Goal: Contribute content

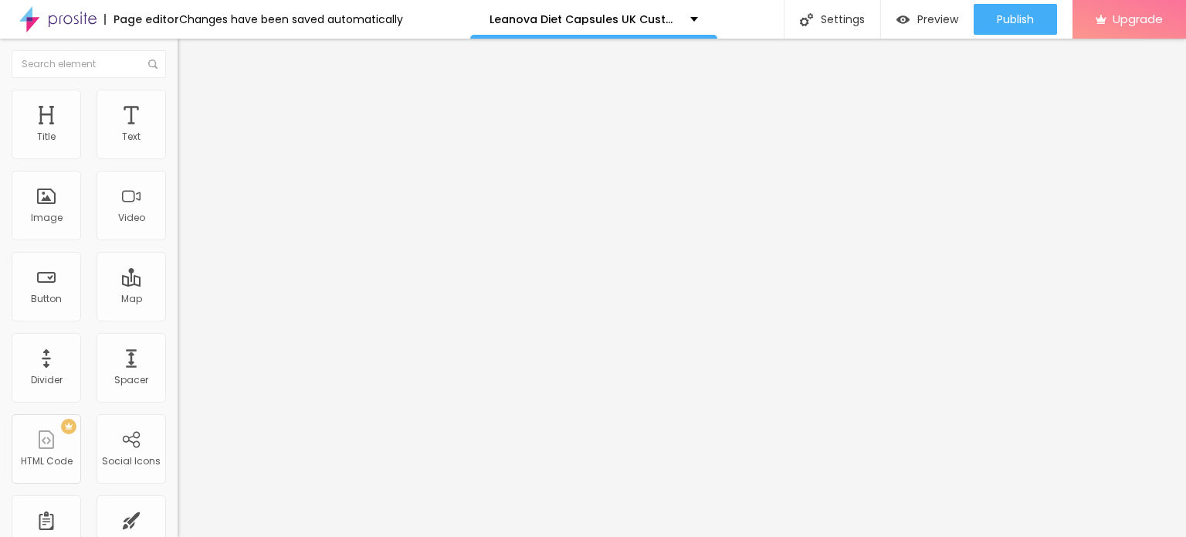
click at [178, 133] on span "Add image" at bounding box center [209, 126] width 63 height 13
click at [178, 93] on img at bounding box center [185, 97] width 14 height 14
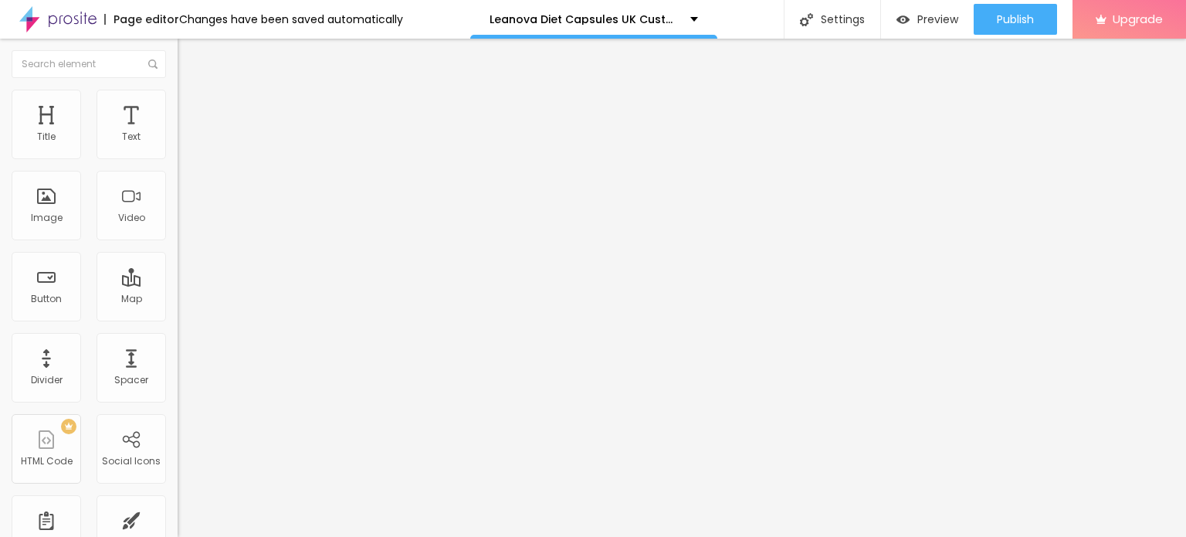
type input "80"
type input "75"
type input "60"
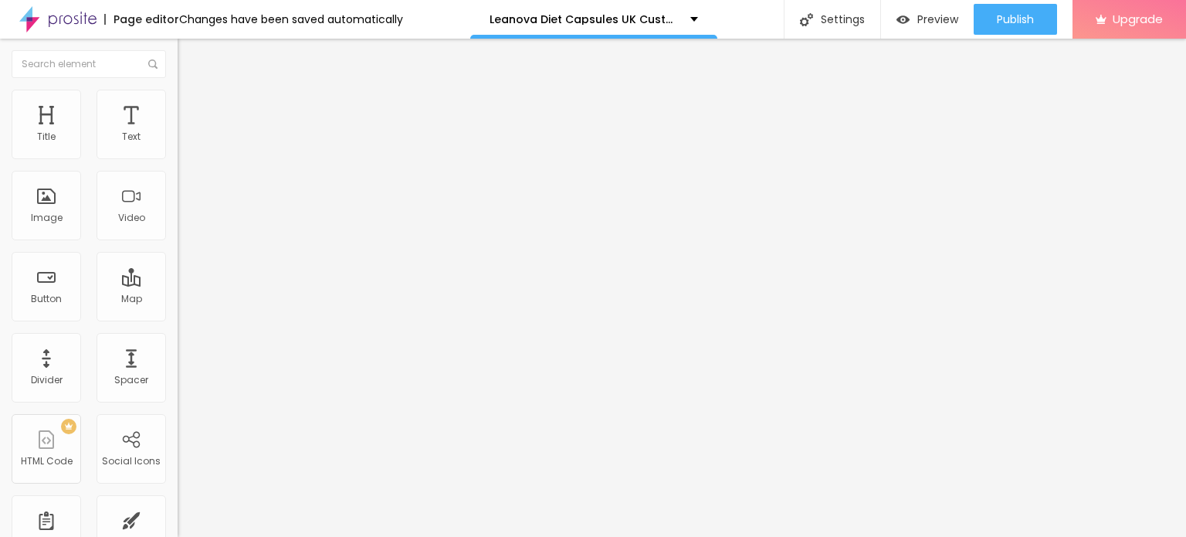
type input "60"
type input "55"
type input "50"
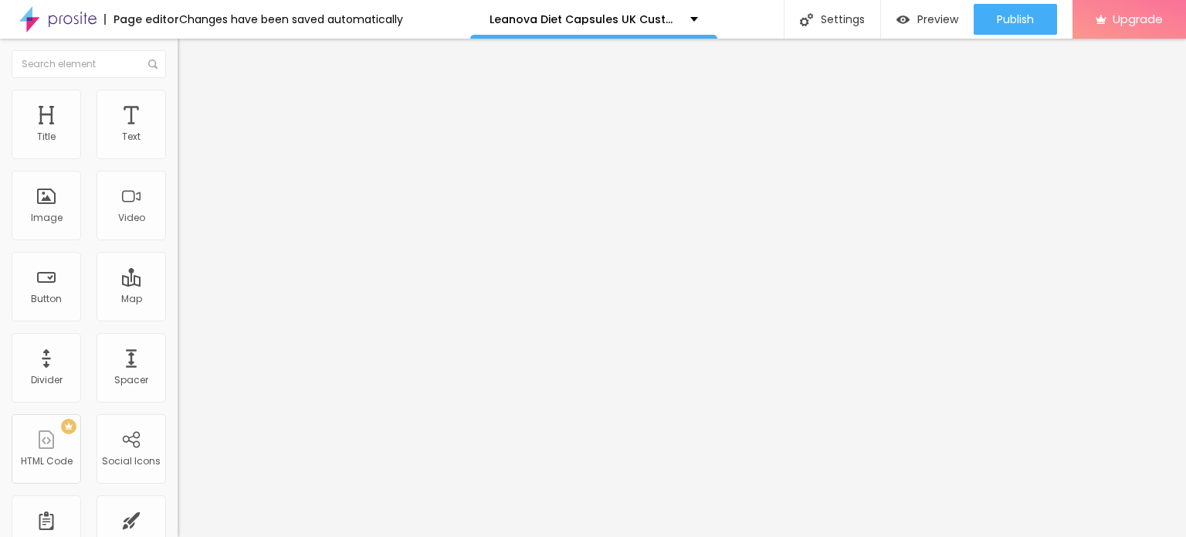
type input "45"
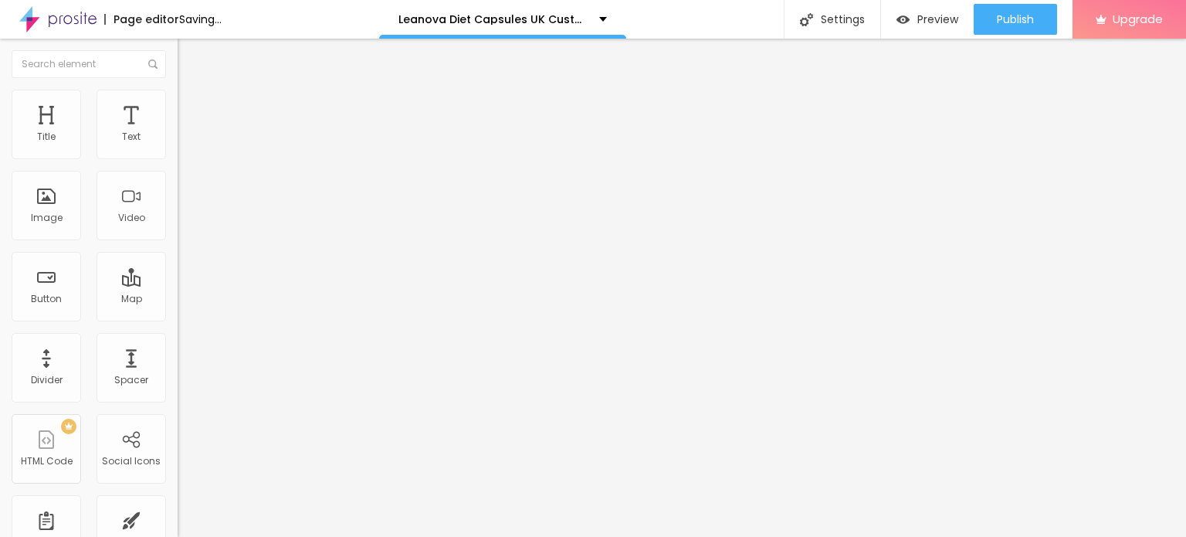
drag, startPoint x: 163, startPoint y: 166, endPoint x: 76, endPoint y: 171, distance: 86.6
type input "45"
click at [178, 158] on input "range" at bounding box center [228, 152] width 100 height 12
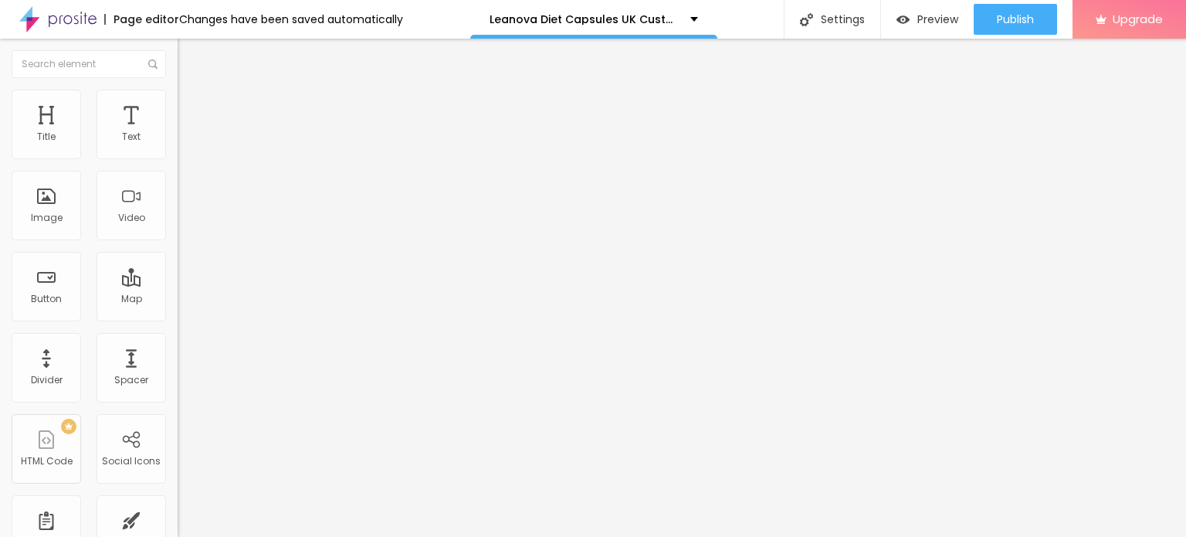
click at [178, 145] on input "Click me" at bounding box center [270, 137] width 185 height 15
paste input "👇❗❗𝐒𝐡𝐨𝐩 𝐍𝐨𝐰❗❗👇"
type input "👇❗❗𝐒𝐡𝐨𝐩 𝐍𝐨𝐰❗❗👇"
click at [178, 315] on input "https://" at bounding box center [270, 310] width 185 height 15
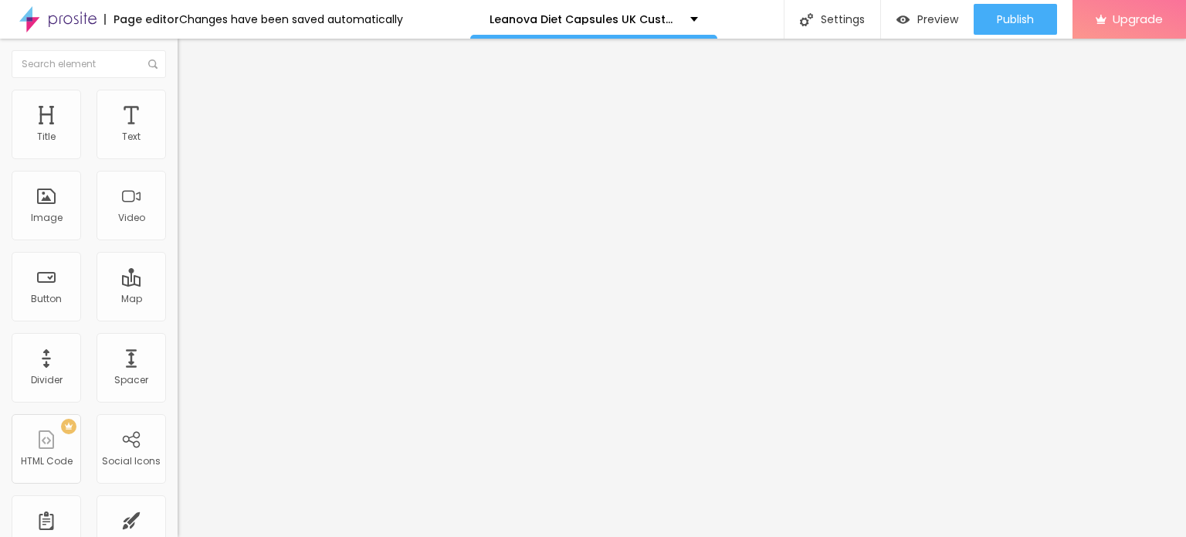
click at [178, 315] on input "https://" at bounding box center [270, 310] width 185 height 15
paste input "uk.trustpilot.com/review/leanovadiet.supplemntsall.com"
type input "https://uk.trustpilot.com/review/leanovadiet.supplemntsall.com"
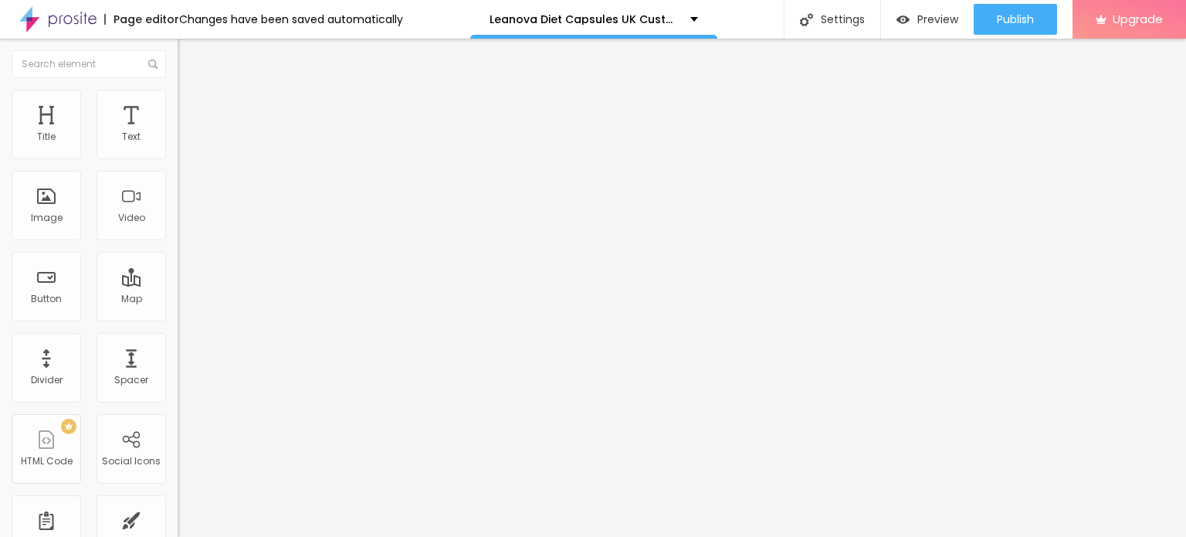
click at [178, 317] on input "https://" at bounding box center [270, 308] width 185 height 15
paste input "[DOMAIN_NAME][URL][DOMAIN_NAME]"
type input "[URL][DOMAIN_NAME][DOMAIN_NAME]"
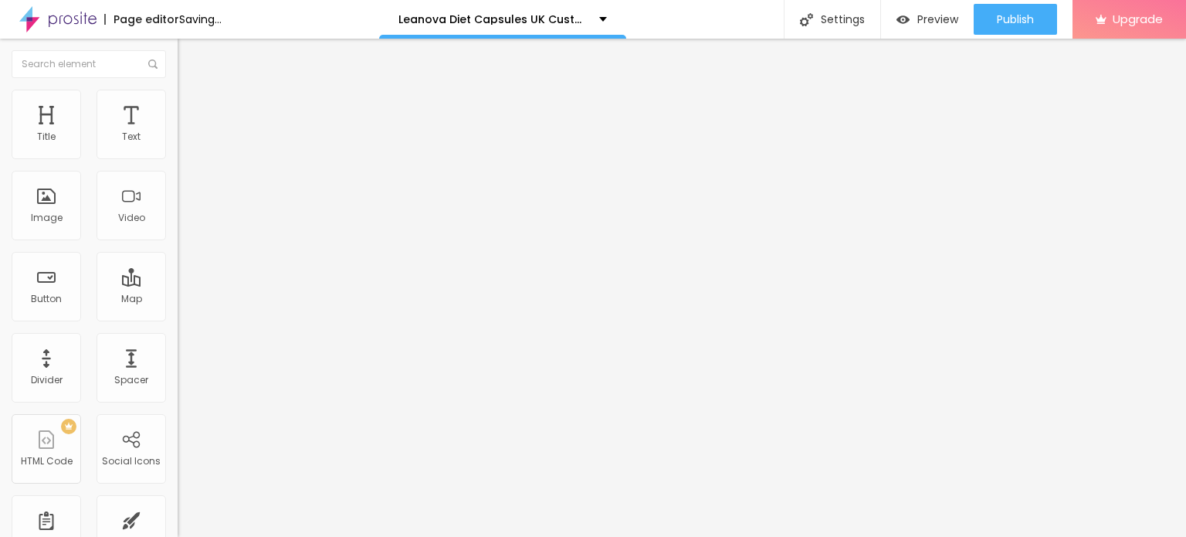
scroll to position [0, 0]
click at [184, 224] on icon "button" at bounding box center [188, 219] width 9 height 9
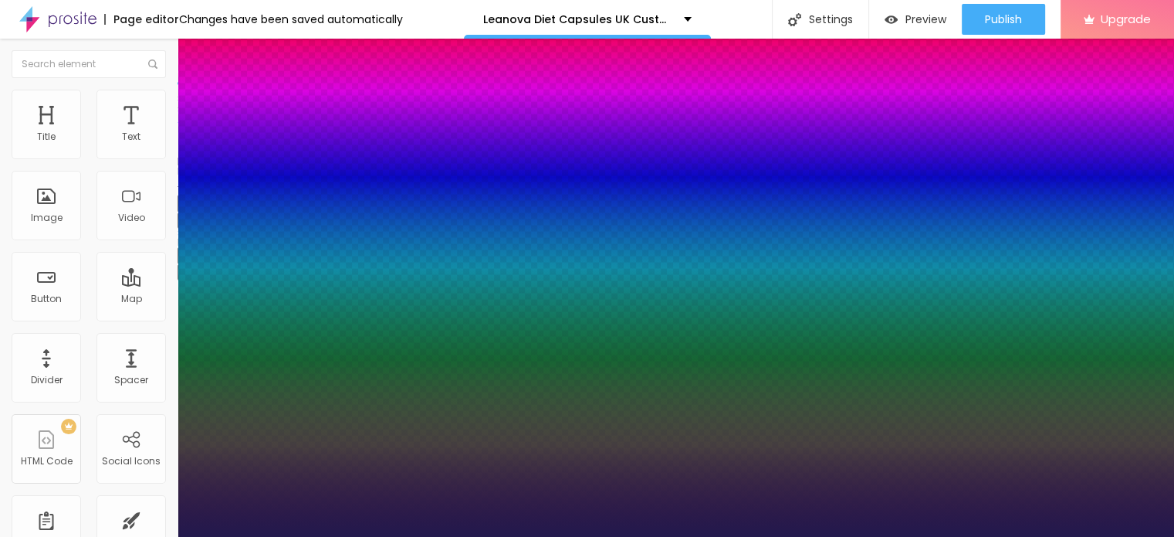
type input "1"
type input "21"
type input "1"
type input "22"
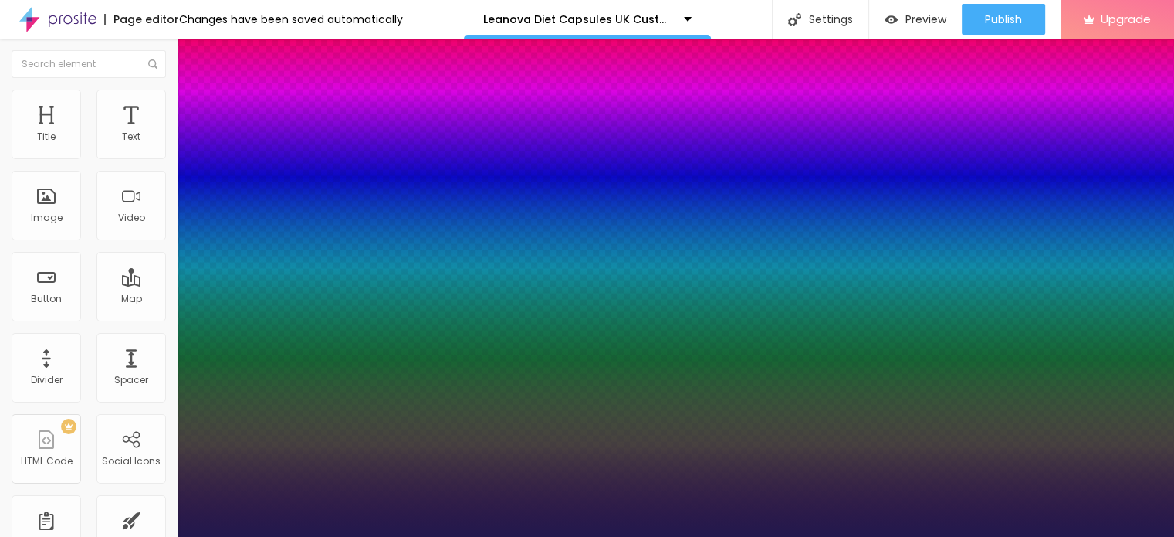
type input "22"
type input "1"
type input "23"
type input "1"
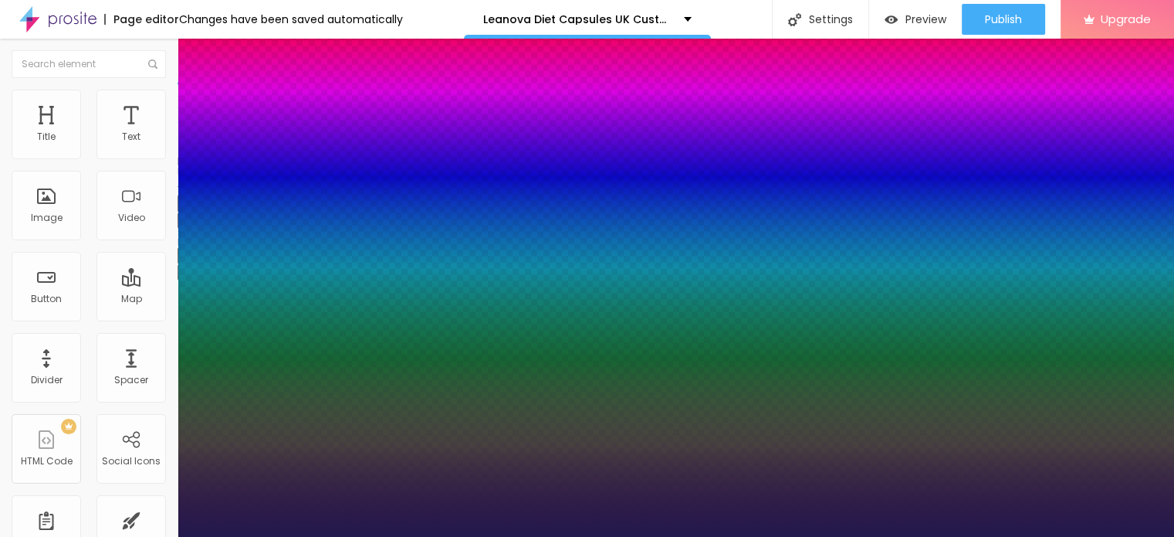
type input "27"
type input "1"
type input "28"
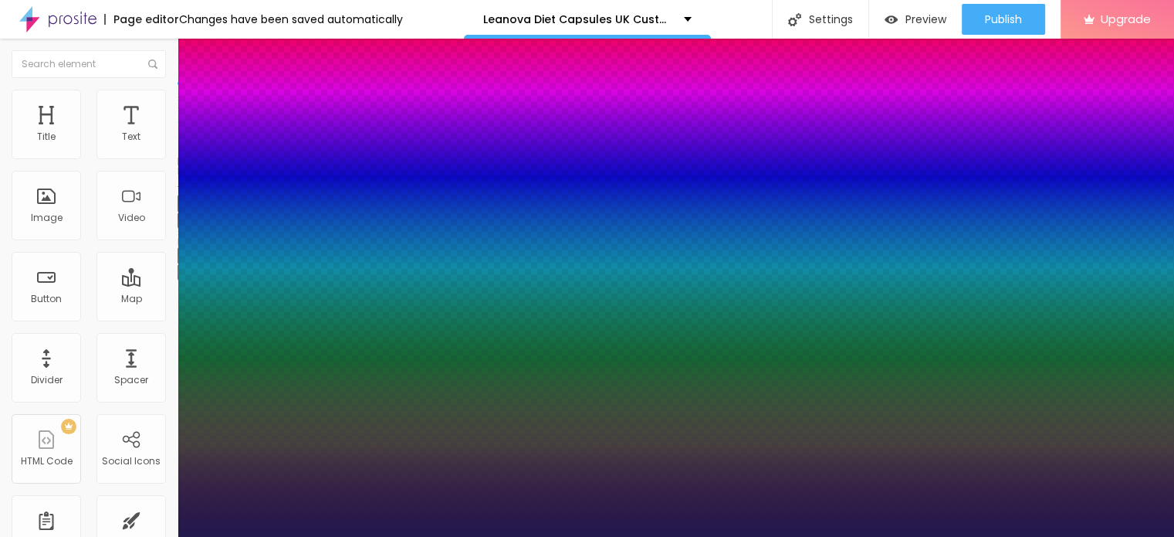
type input "1"
type input "29"
type input "1"
type input "30"
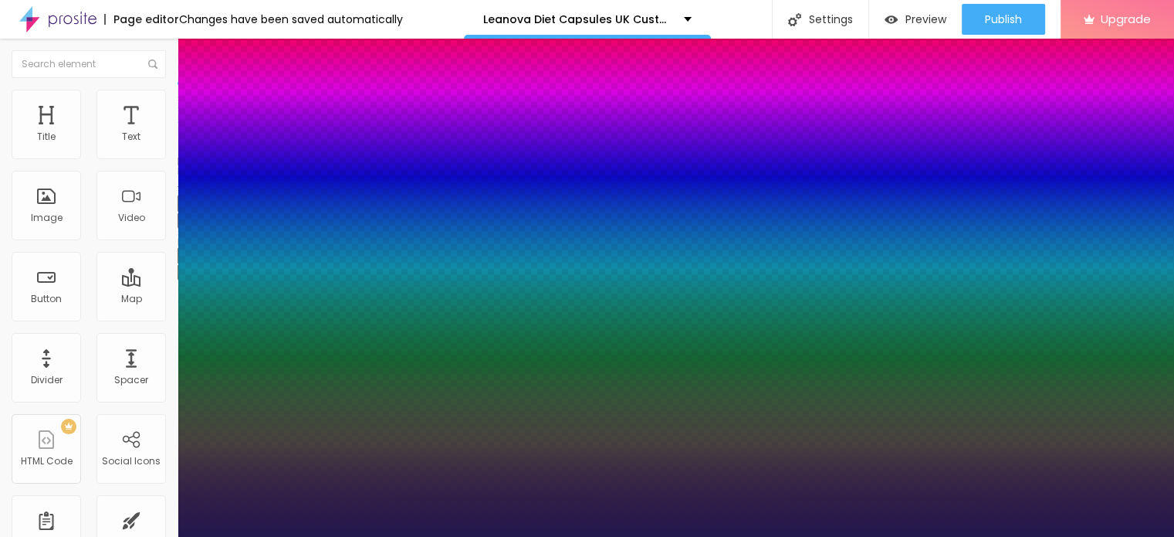
type input "30"
type input "1"
type input "31"
type input "1"
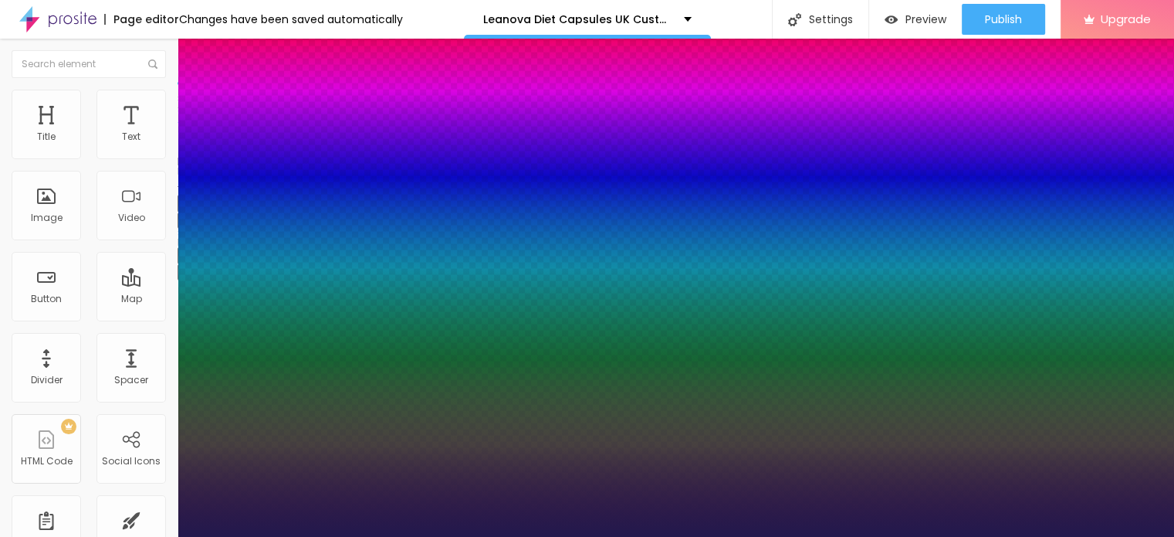
type input "32"
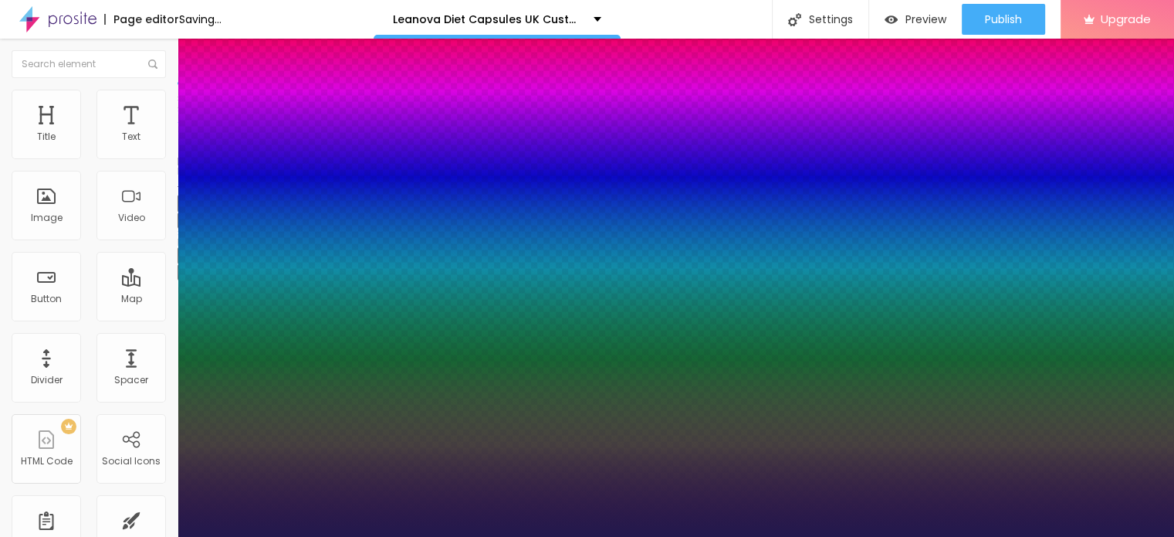
type input "1"
drag, startPoint x: 212, startPoint y: 437, endPoint x: 229, endPoint y: 435, distance: 17.1
type input "32"
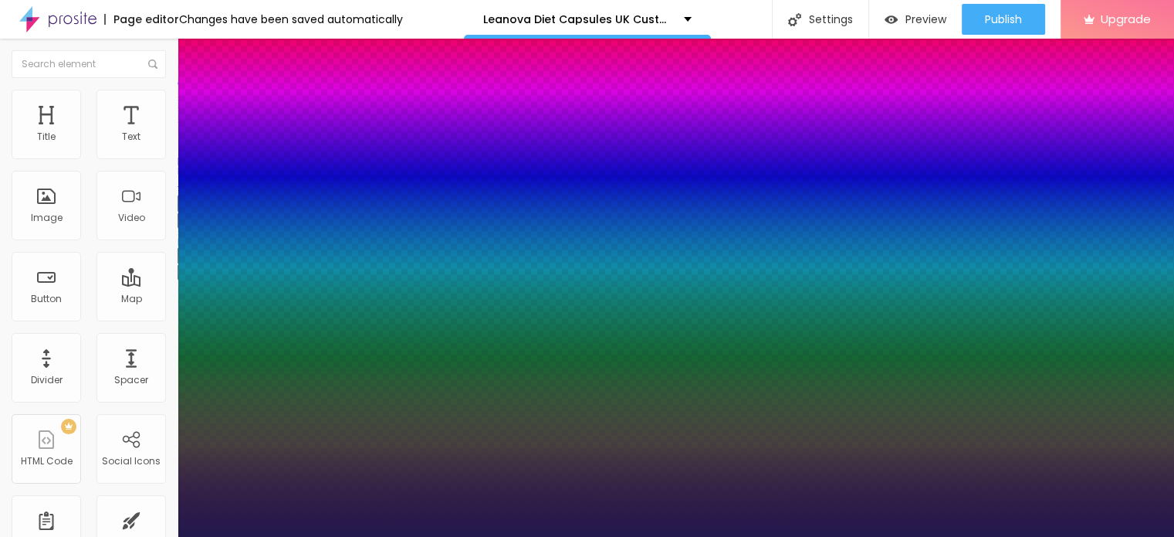
click at [693, 536] on div at bounding box center [587, 537] width 1174 height 0
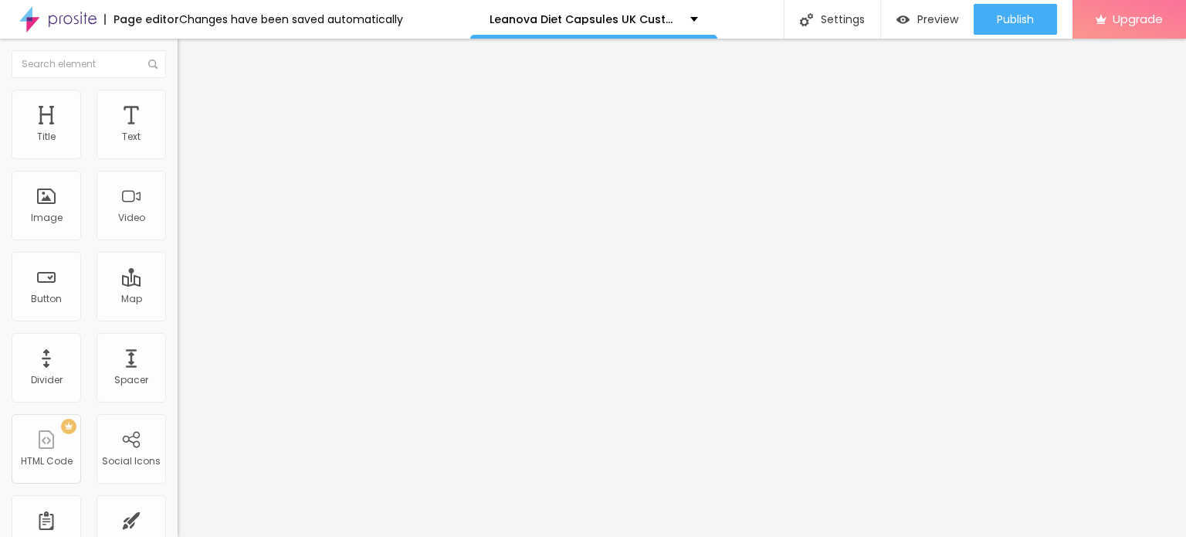
click at [178, 208] on img at bounding box center [183, 202] width 11 height 11
click at [178, 208] on img at bounding box center [183, 203] width 11 height 11
click at [178, 207] on div at bounding box center [267, 198] width 178 height 49
click at [178, 186] on div at bounding box center [267, 180] width 178 height 12
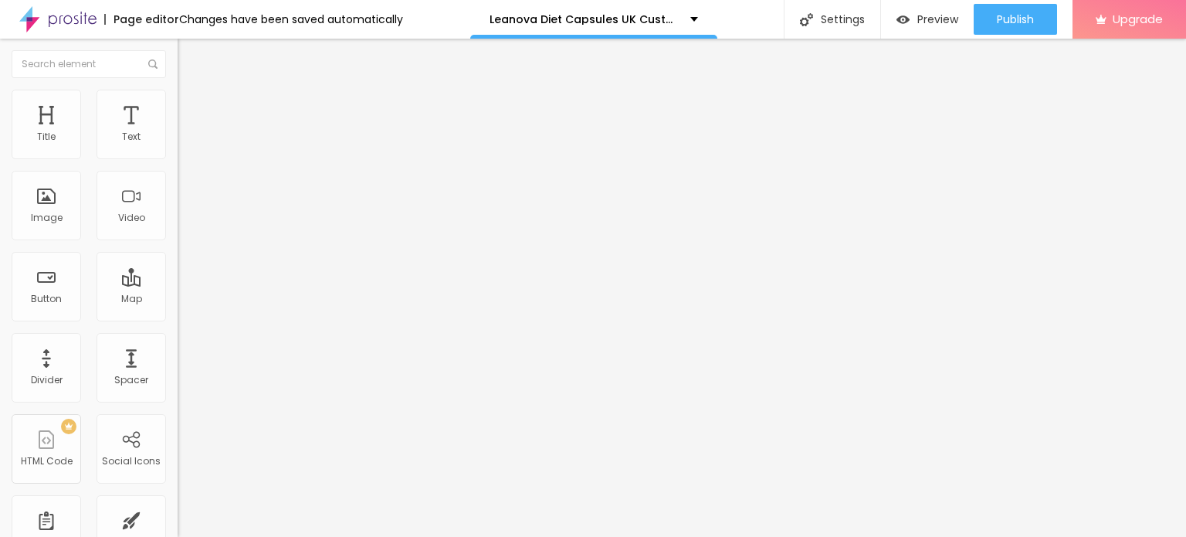
click at [178, 197] on img at bounding box center [183, 191] width 11 height 11
click at [178, 100] on li "Style" at bounding box center [267, 97] width 178 height 15
type input "50"
type input "55"
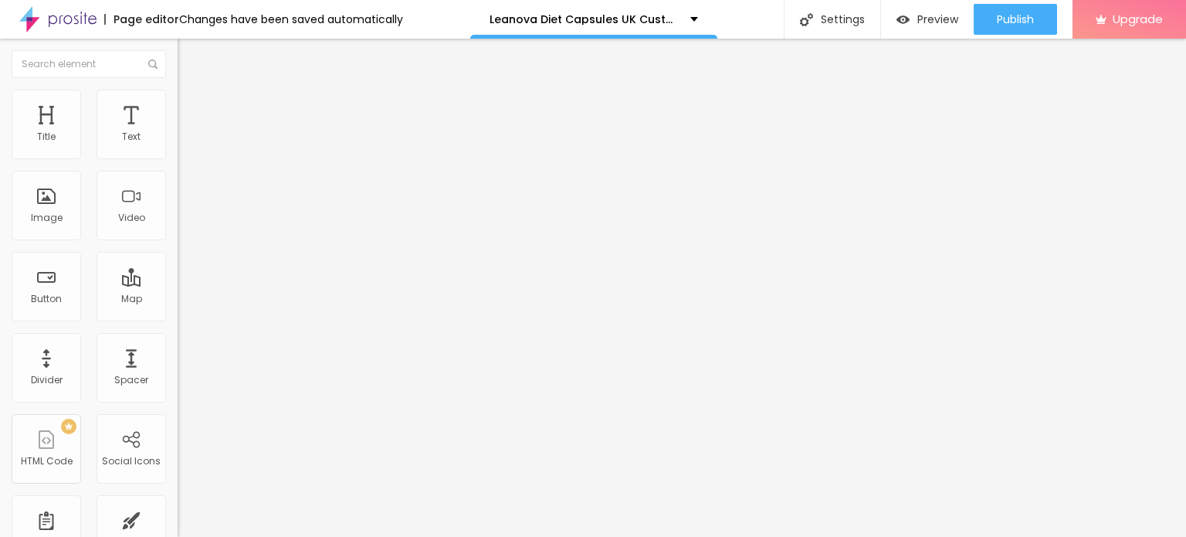
type input "55"
type input "50"
type input "45"
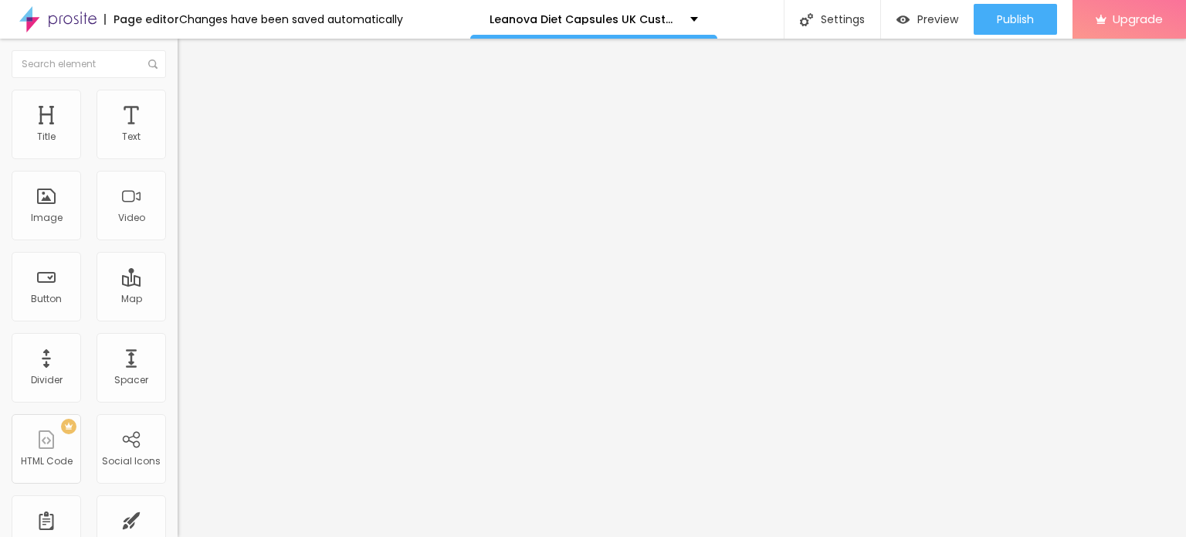
type input "40"
type input "35"
type input "30"
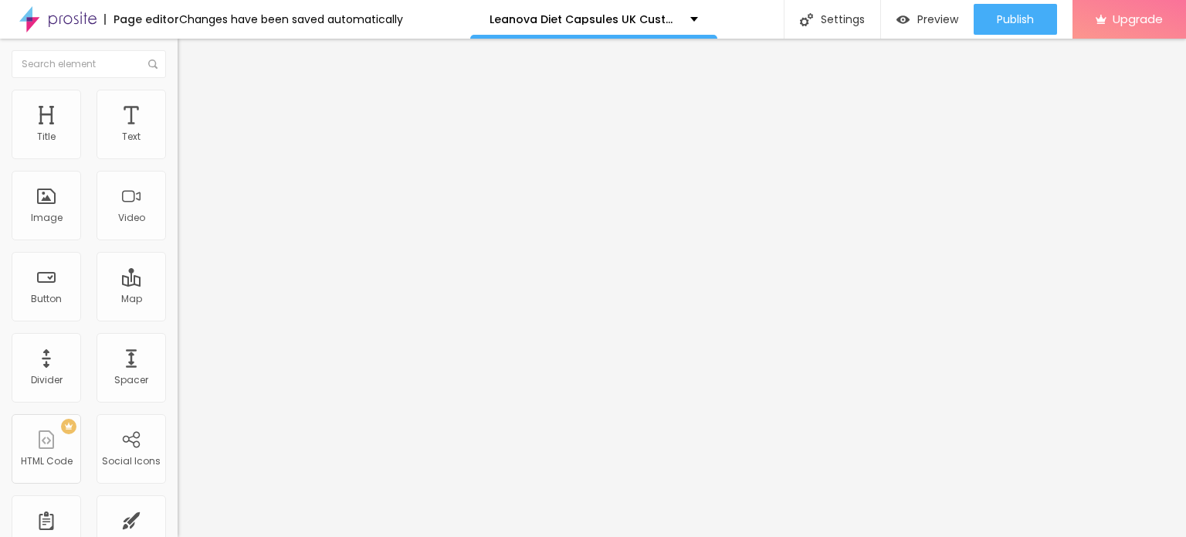
drag, startPoint x: 74, startPoint y: 164, endPoint x: 47, endPoint y: 159, distance: 27.4
type input "30"
click at [178, 158] on input "range" at bounding box center [228, 152] width 100 height 12
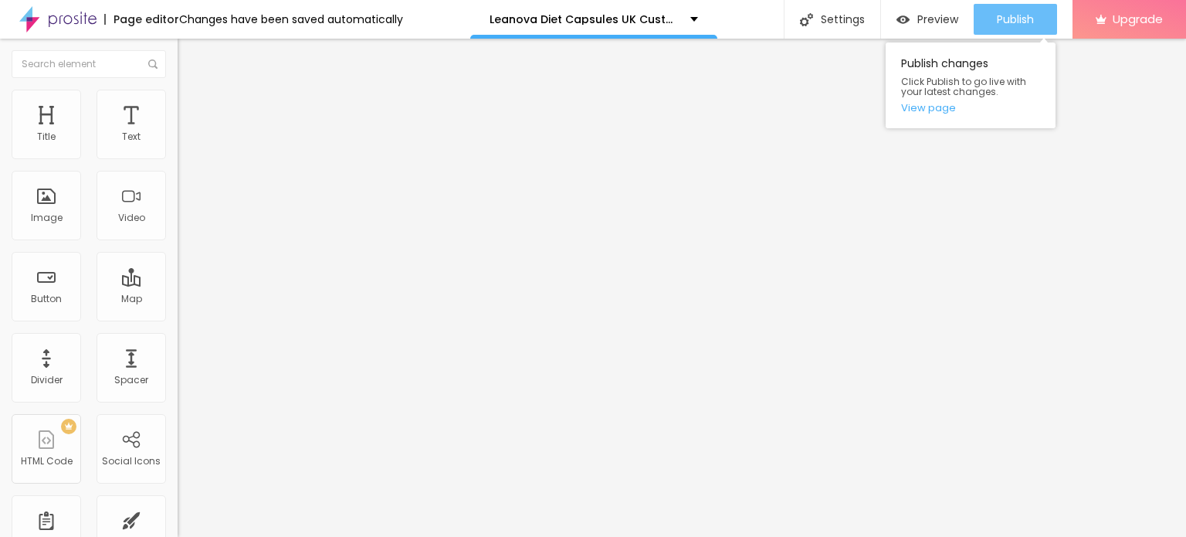
click at [1001, 15] on span "Publish" at bounding box center [1015, 19] width 37 height 12
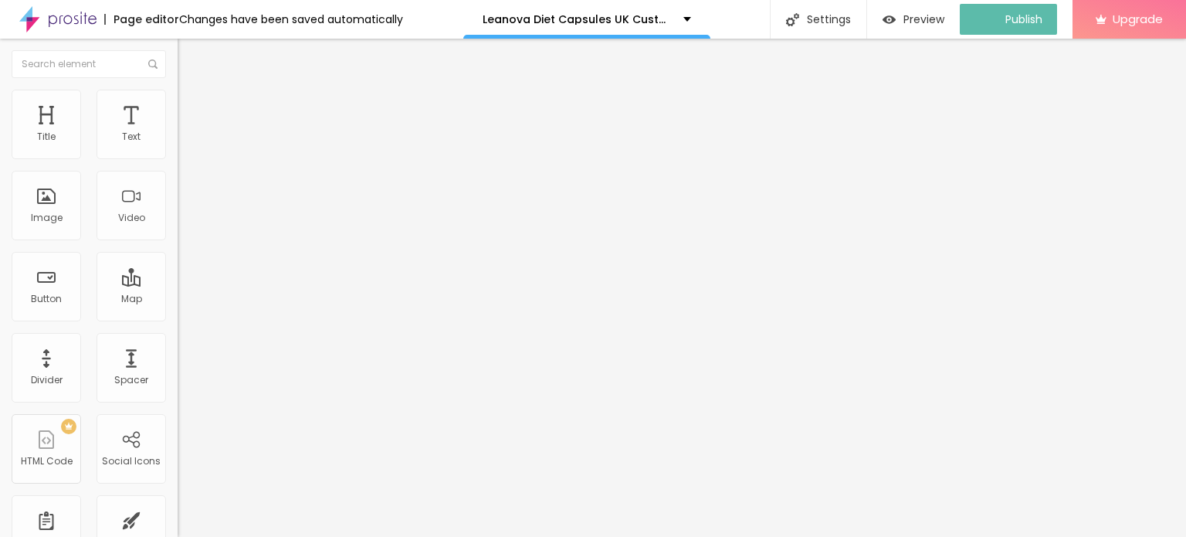
click at [25, 24] on img at bounding box center [57, 19] width 77 height 39
click at [29, 15] on img at bounding box center [57, 19] width 77 height 39
click at [184, 224] on icon "button" at bounding box center [188, 219] width 9 height 9
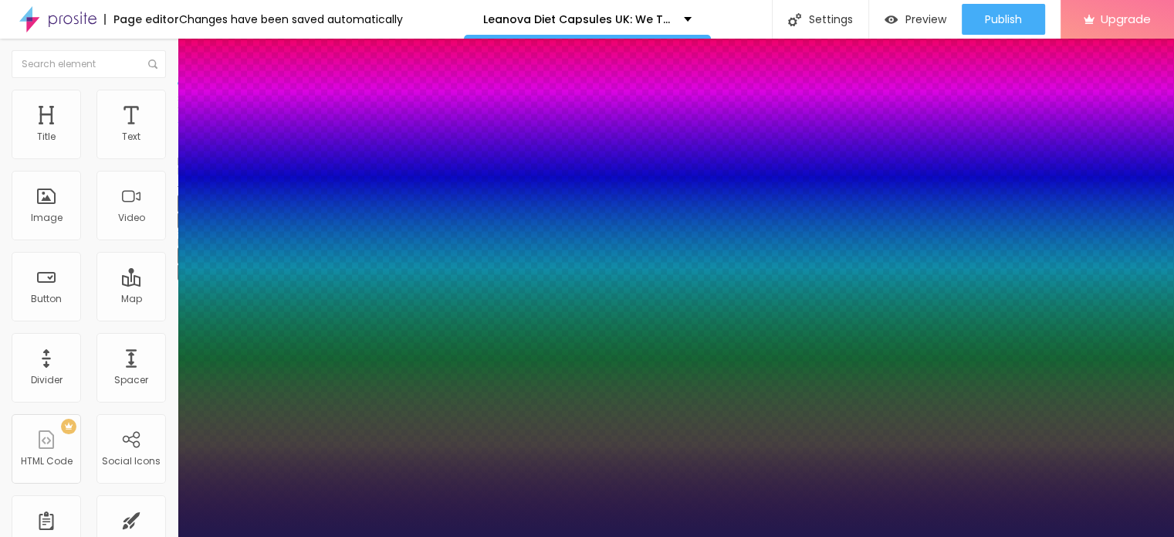
type input "1"
type input "15"
type input "1"
type input "23"
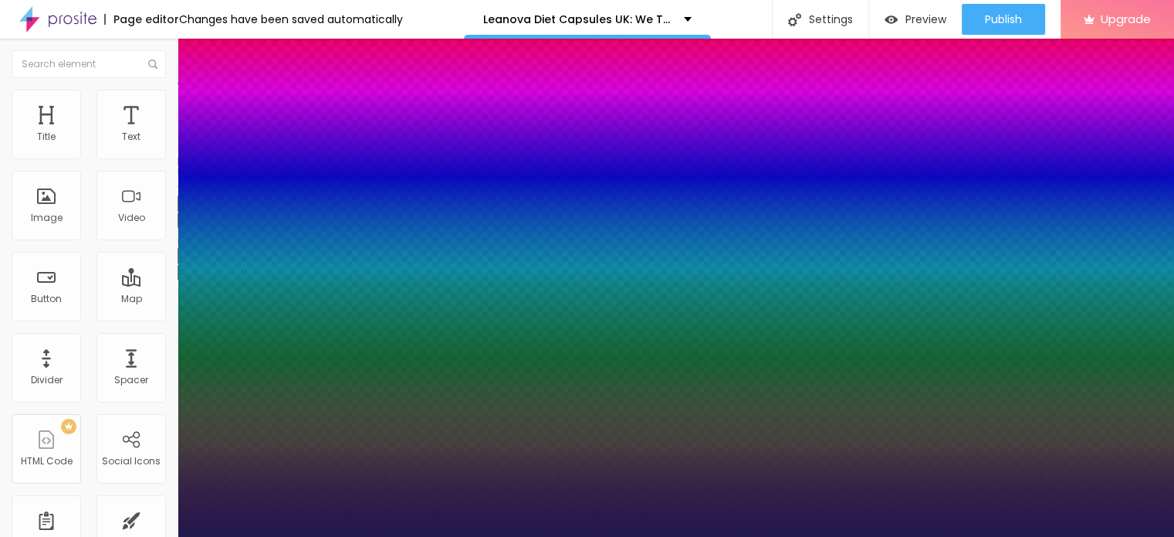
type input "23"
type input "1"
type input "28"
type input "1"
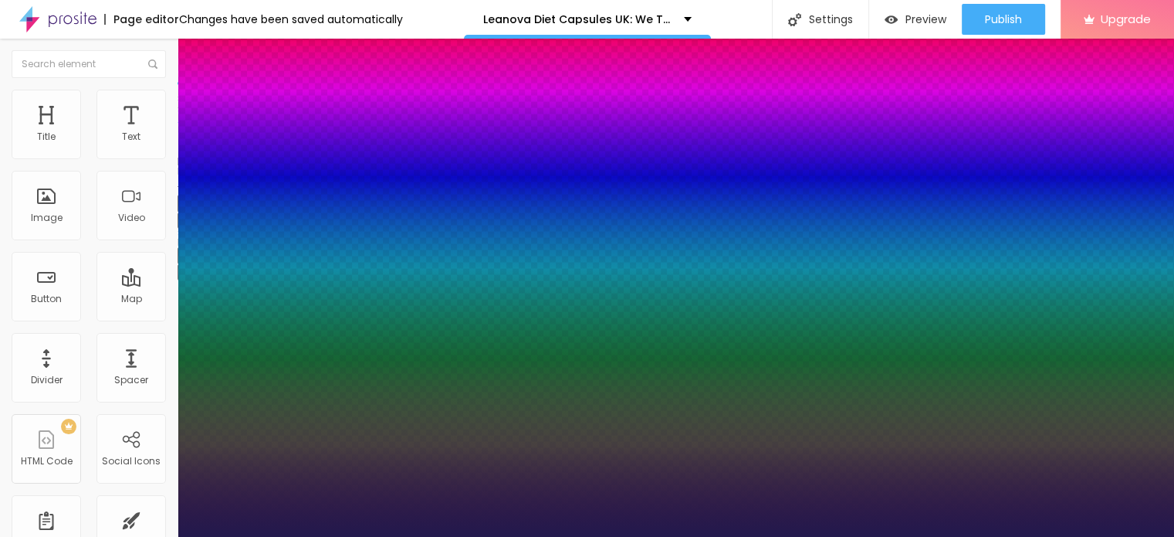
type input "29"
type input "1"
type input "31"
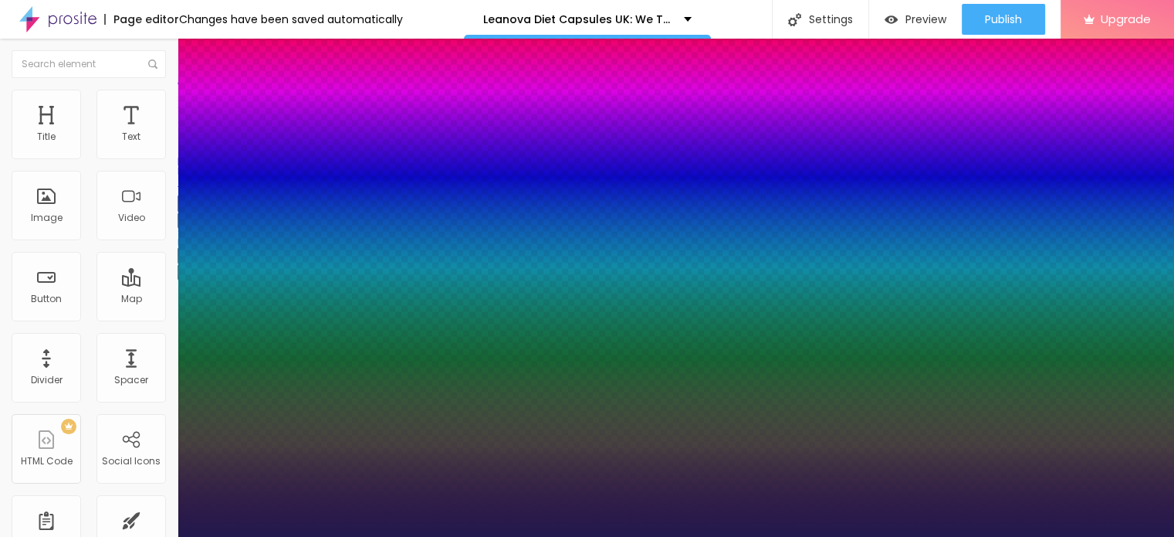
type input "1"
type input "33"
type input "1"
type input "37"
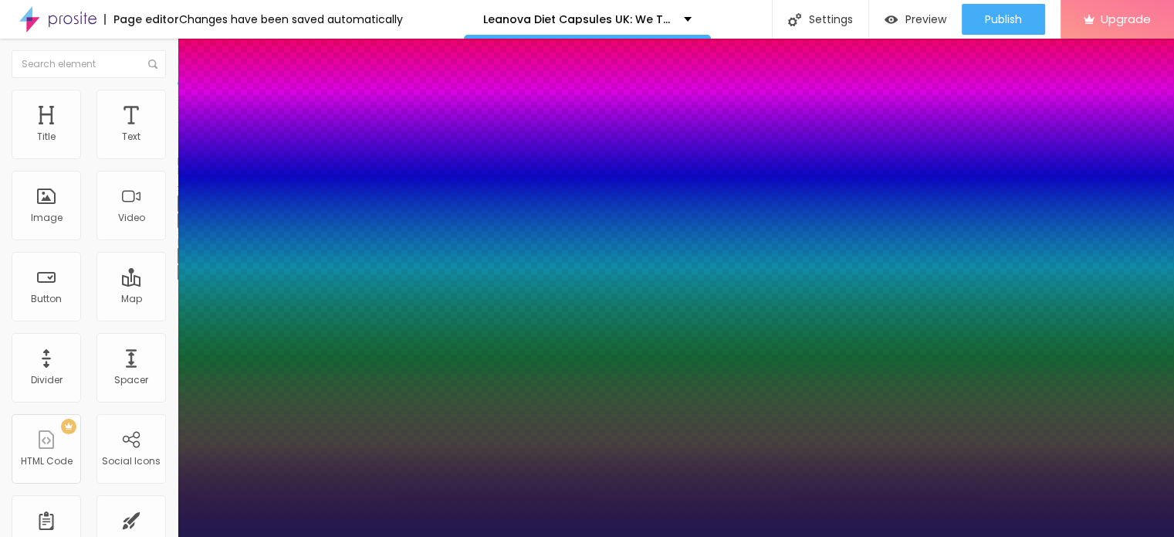
type input "37"
type input "1"
type input "38"
type input "1"
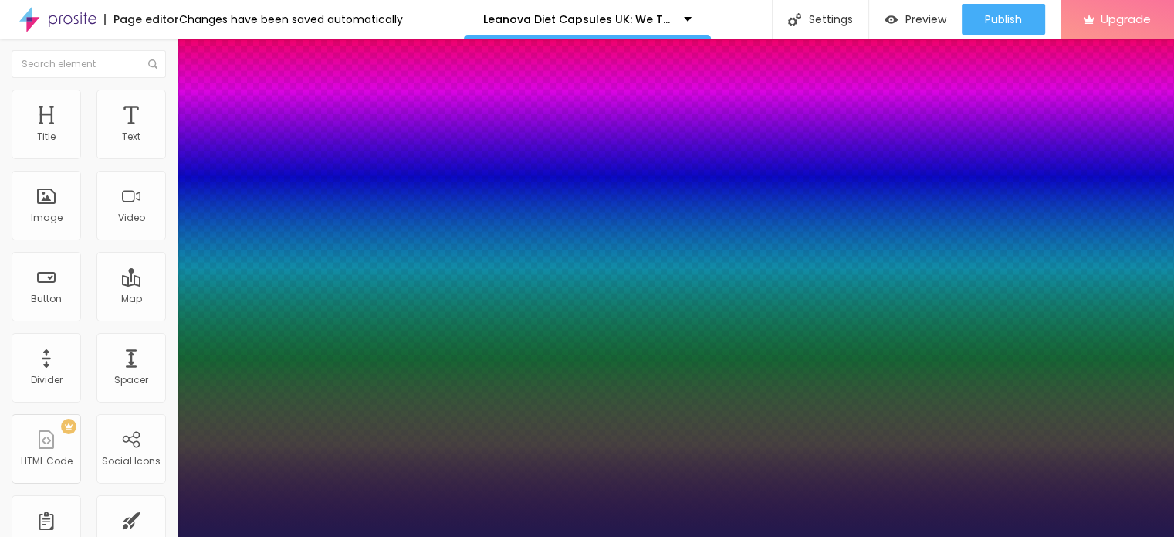
type input "39"
type input "1"
type input "40"
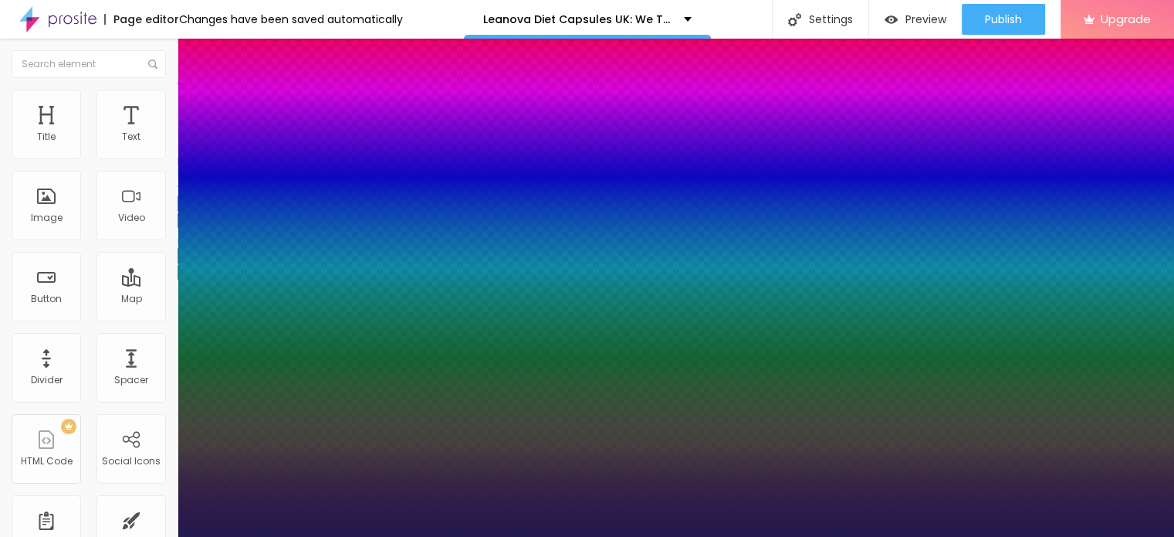
type input "1"
type input "42"
type input "1"
type input "43"
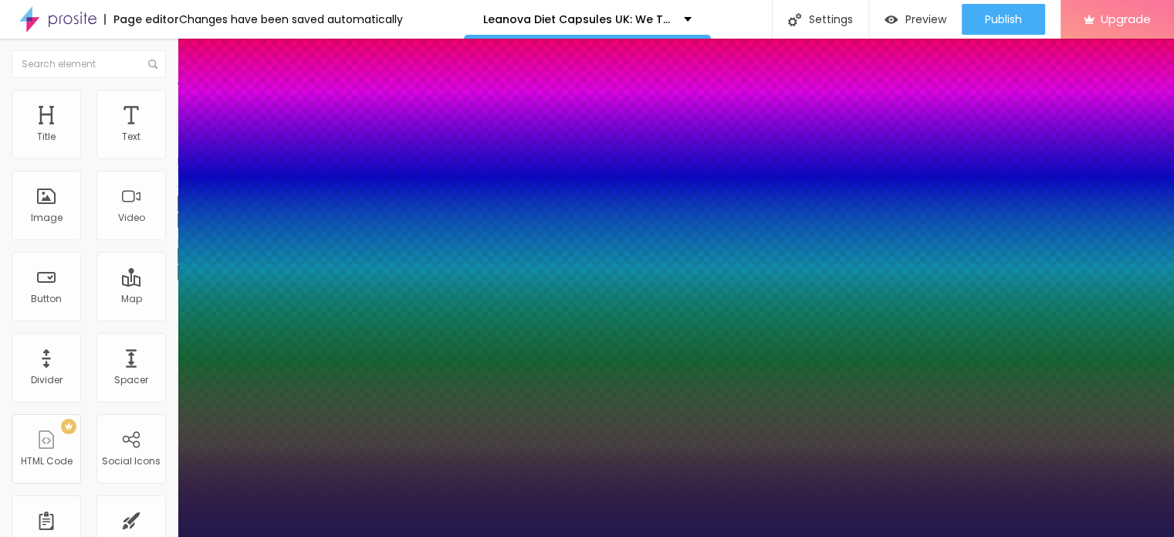
type input "43"
type input "1"
type input "46"
type input "1"
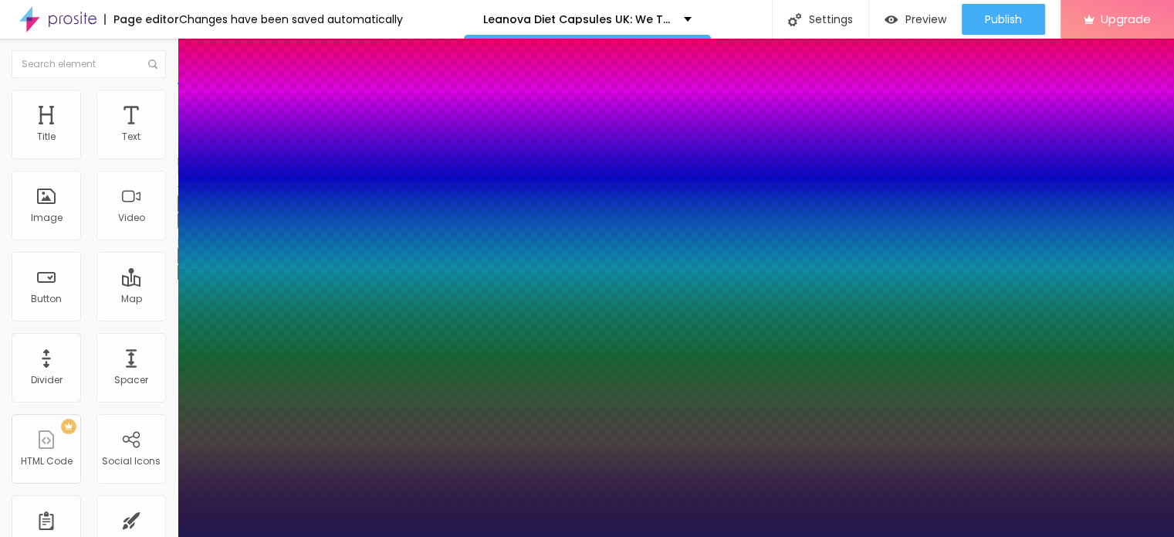
type input "47"
type input "1"
type input "49"
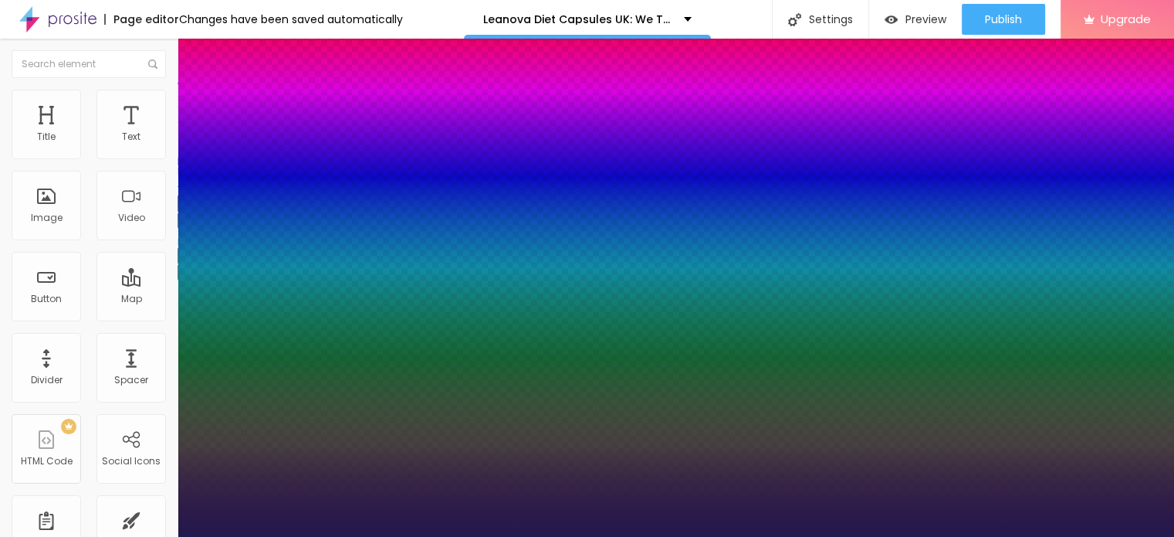
type input "1"
type input "50"
type input "1"
type input "51"
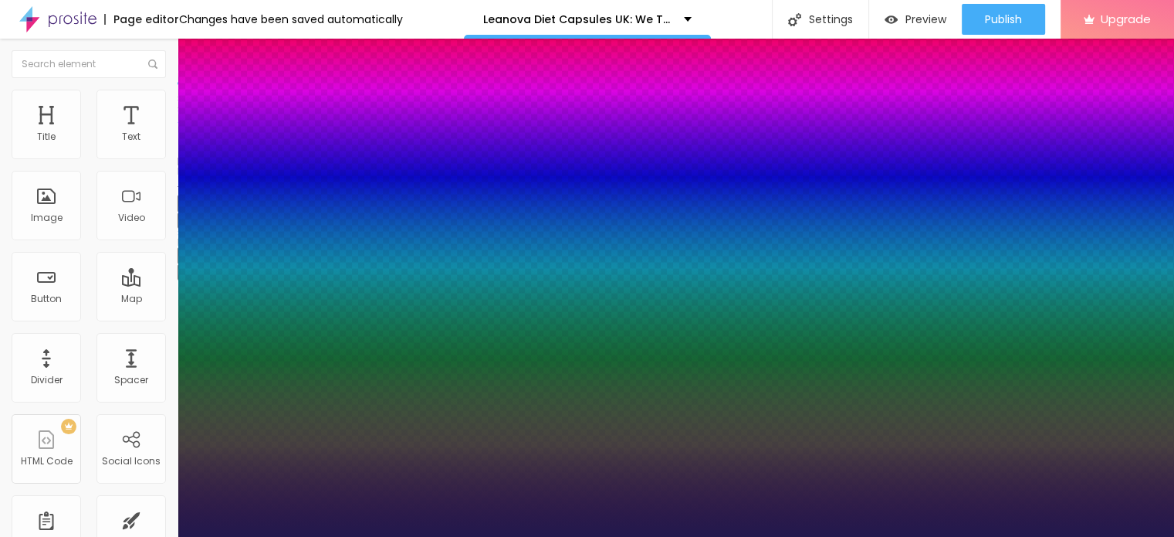
type input "51"
type input "1"
type input "52"
type input "1"
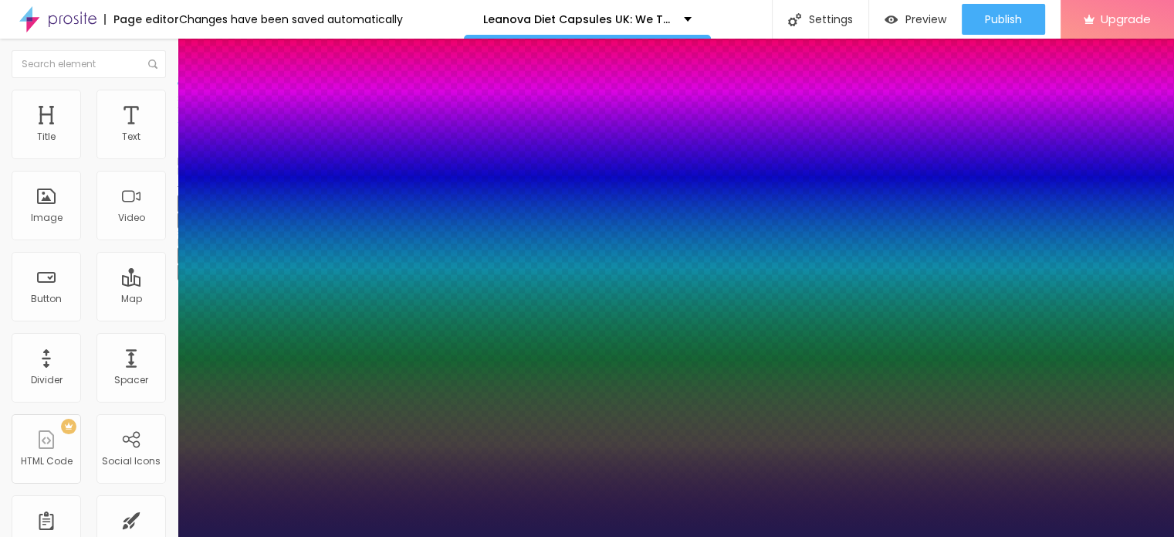
type input "53"
type input "1"
type input "55"
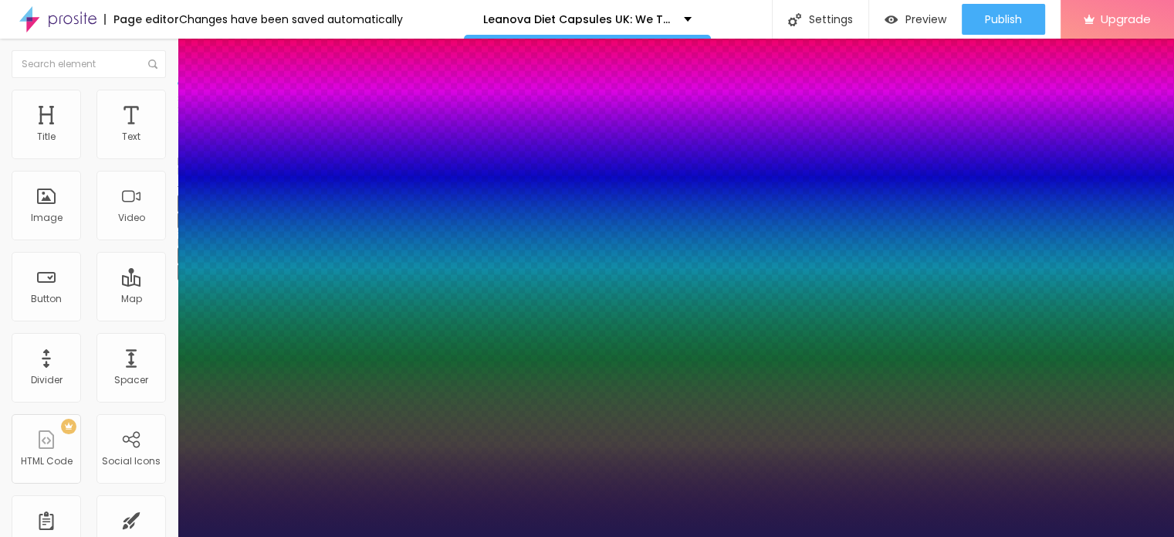
type input "1"
type input "56"
type input "1"
type input "59"
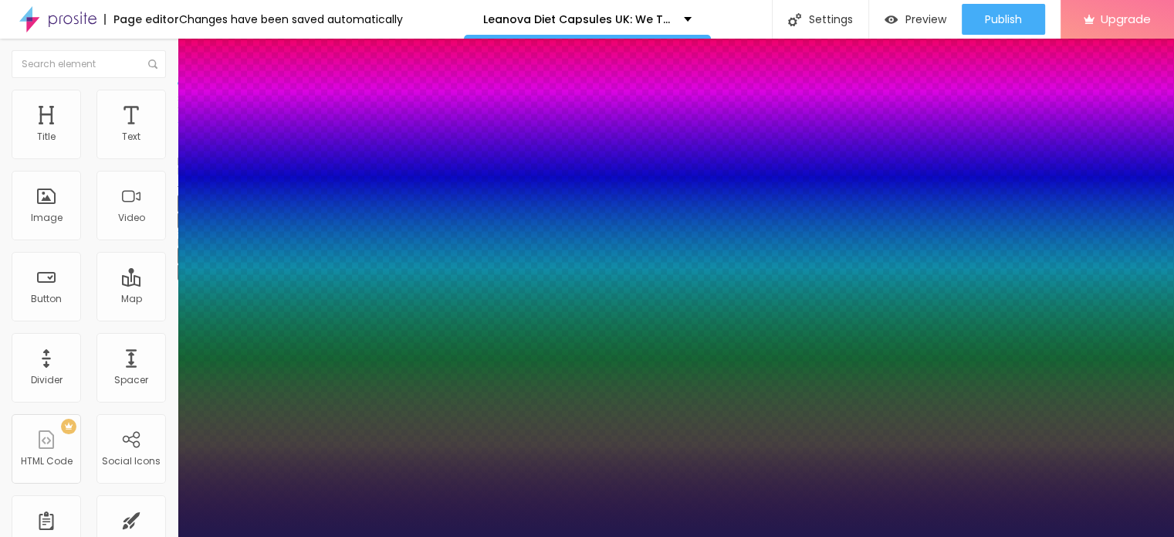
type input "59"
type input "1"
type input "65"
type input "1"
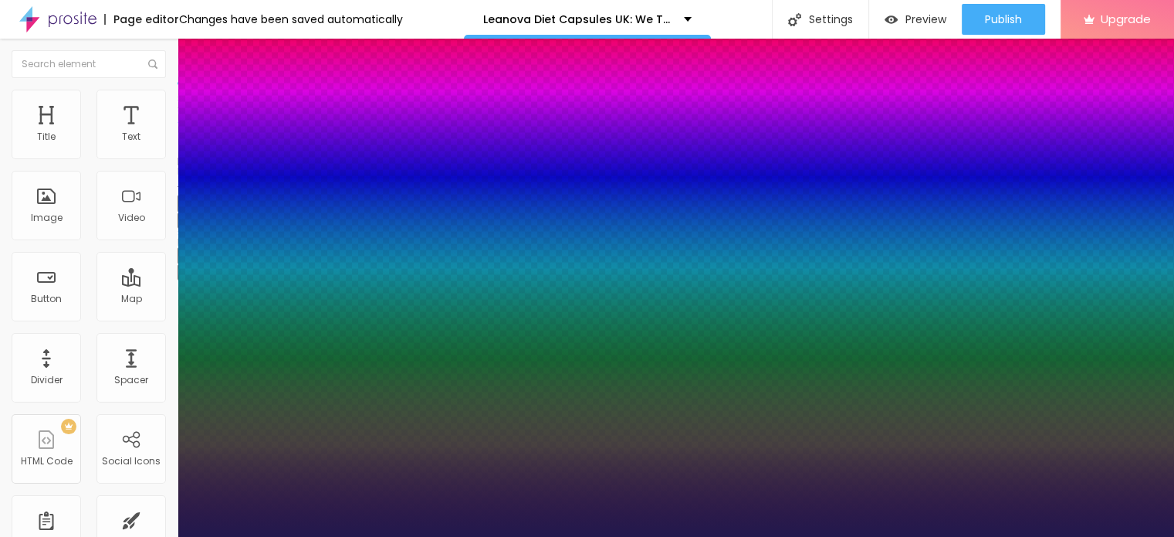
type input "67"
type input "1"
type input "70"
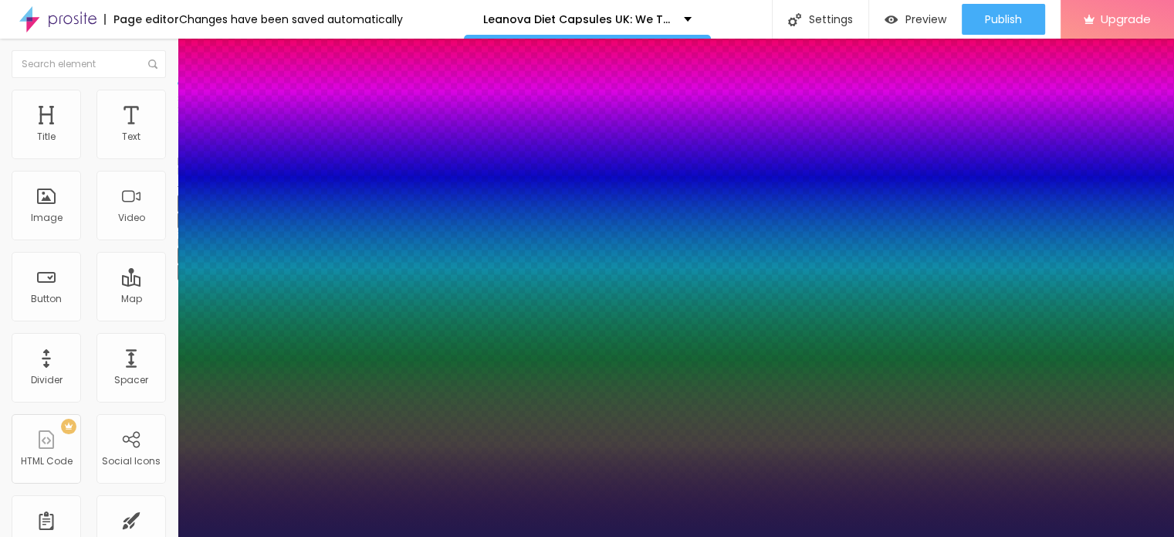
type input "1"
type input "71"
type input "1"
type input "72"
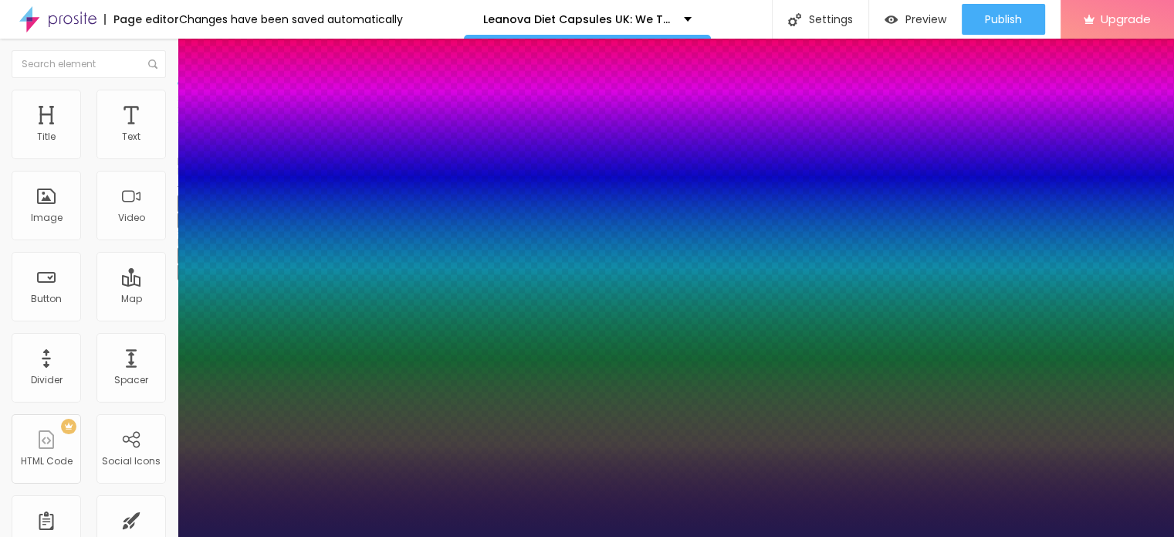
type input "72"
type input "1"
type input "74"
type input "1"
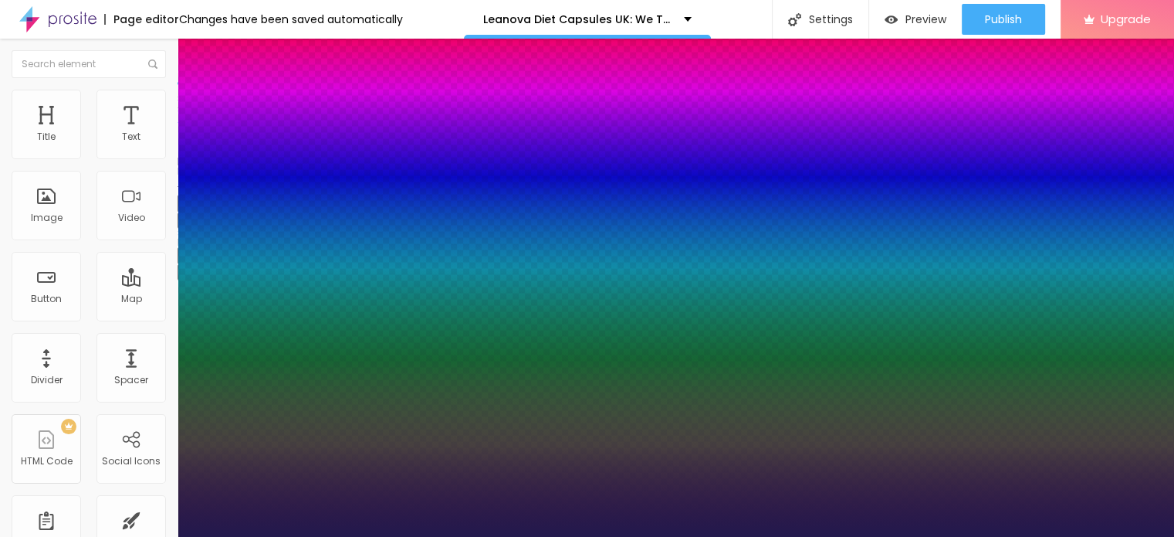
type input "75"
type input "1"
type input "76"
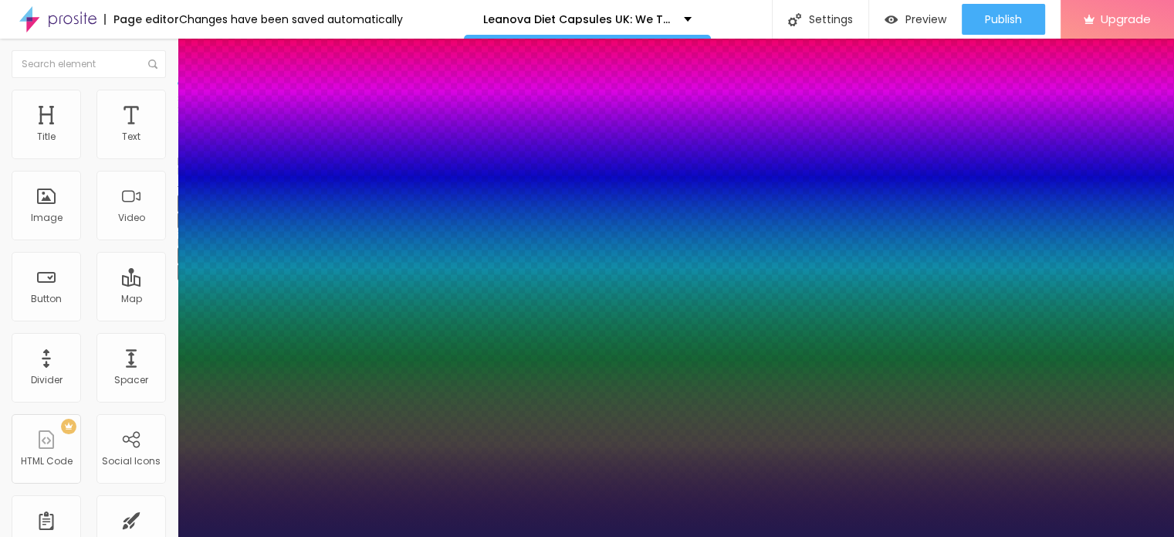
type input "1"
type input "78"
type input "1"
type input "83"
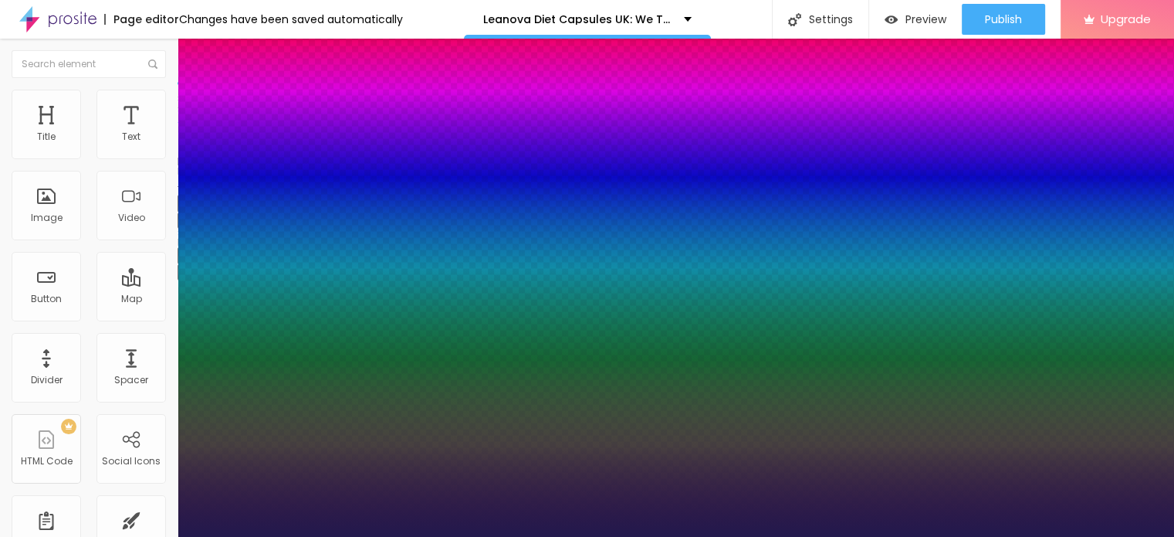
type input "83"
type input "1"
type input "84"
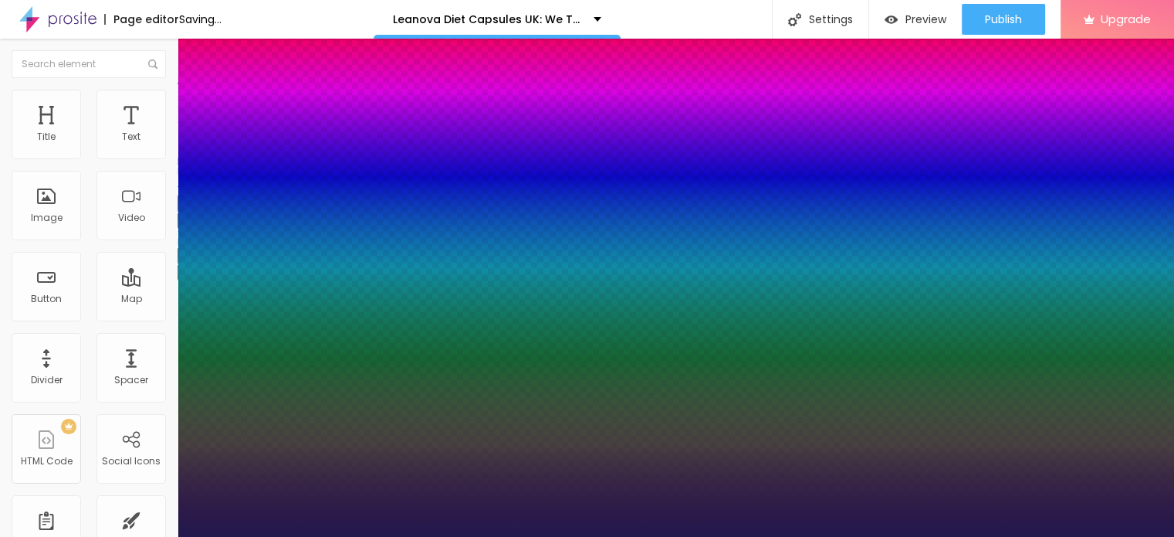
type input "1"
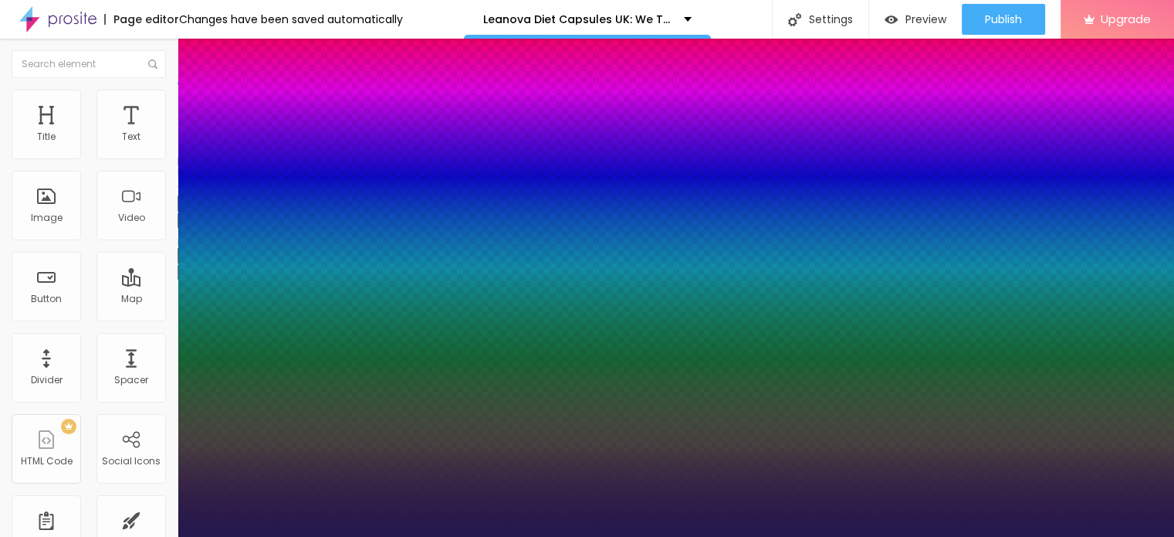
type input "85"
type input "1"
type input "86"
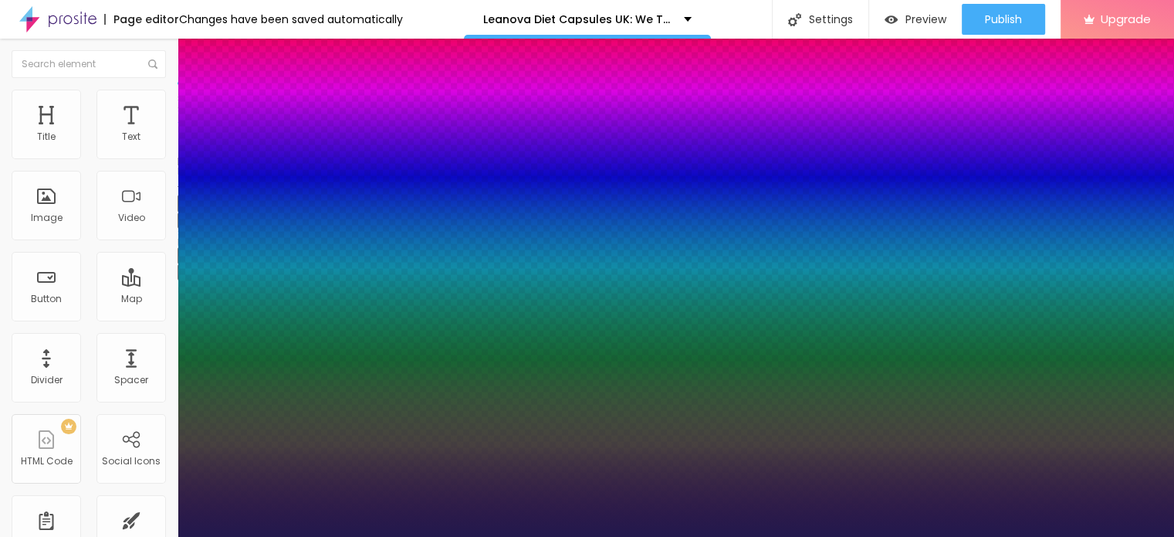
type input "1"
type input "85"
type input "1"
drag, startPoint x: 207, startPoint y: 431, endPoint x: 291, endPoint y: 438, distance: 84.5
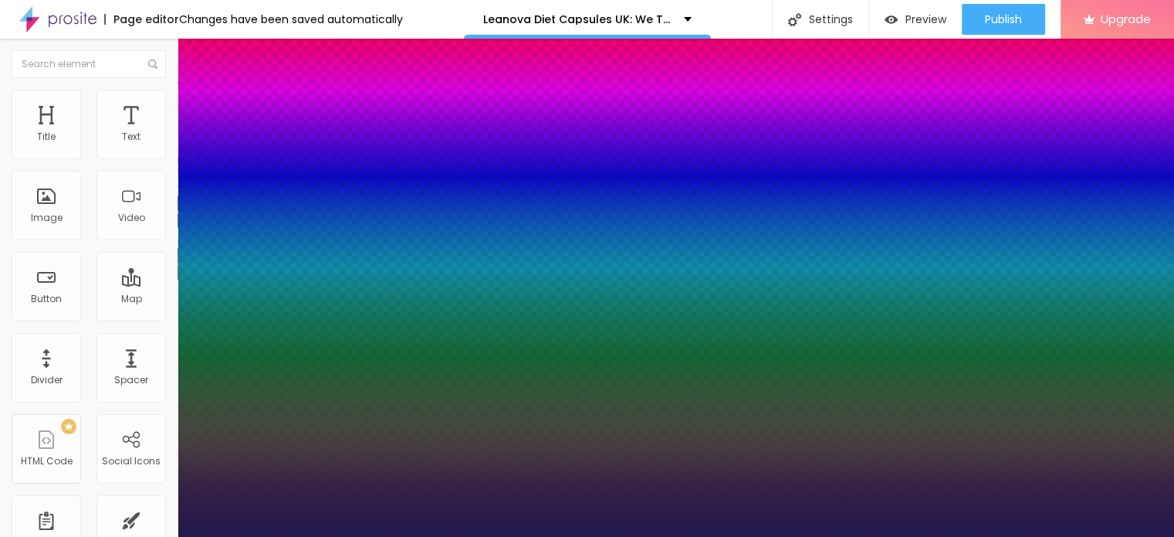
type input "85"
click at [535, 536] on div at bounding box center [587, 537] width 1174 height 0
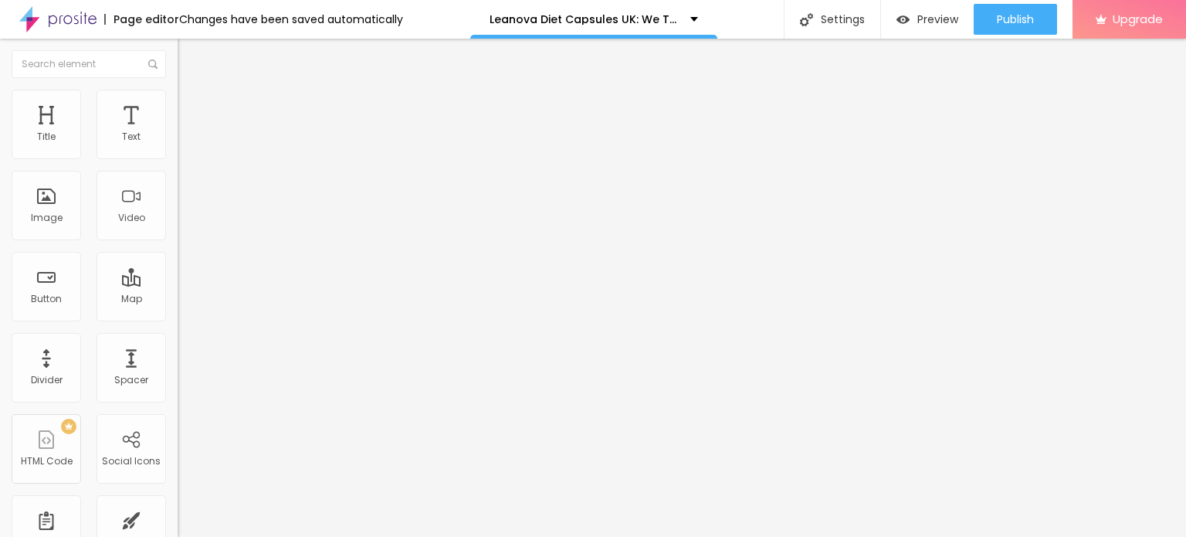
click at [185, 274] on icon "button" at bounding box center [188, 271] width 6 height 6
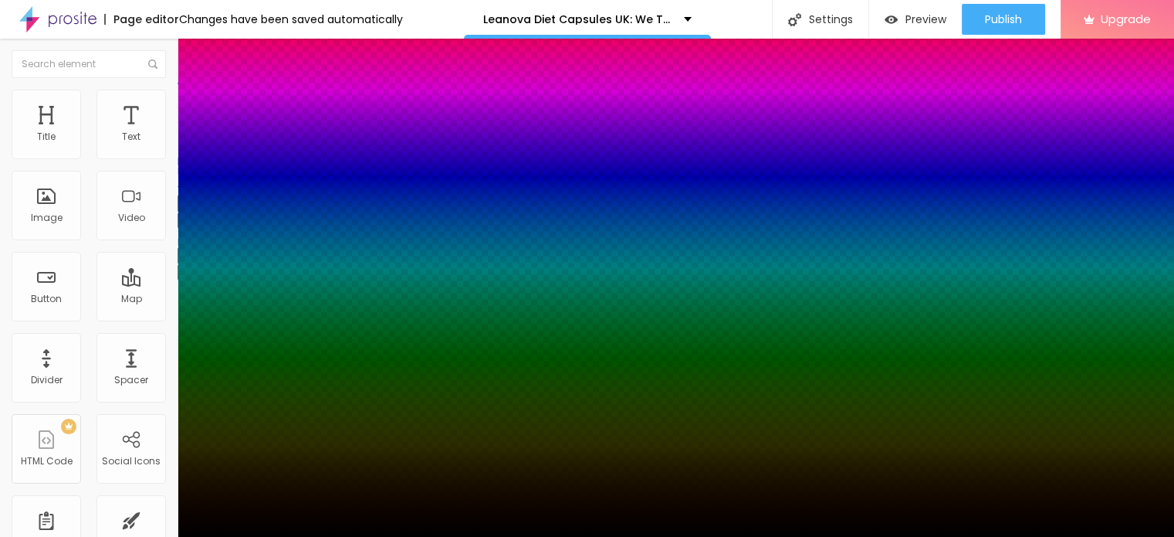
click at [261, 493] on div at bounding box center [587, 268] width 1174 height 537
click at [273, 536] on div at bounding box center [587, 546] width 1174 height 0
click at [486, 536] on div at bounding box center [587, 537] width 1174 height 0
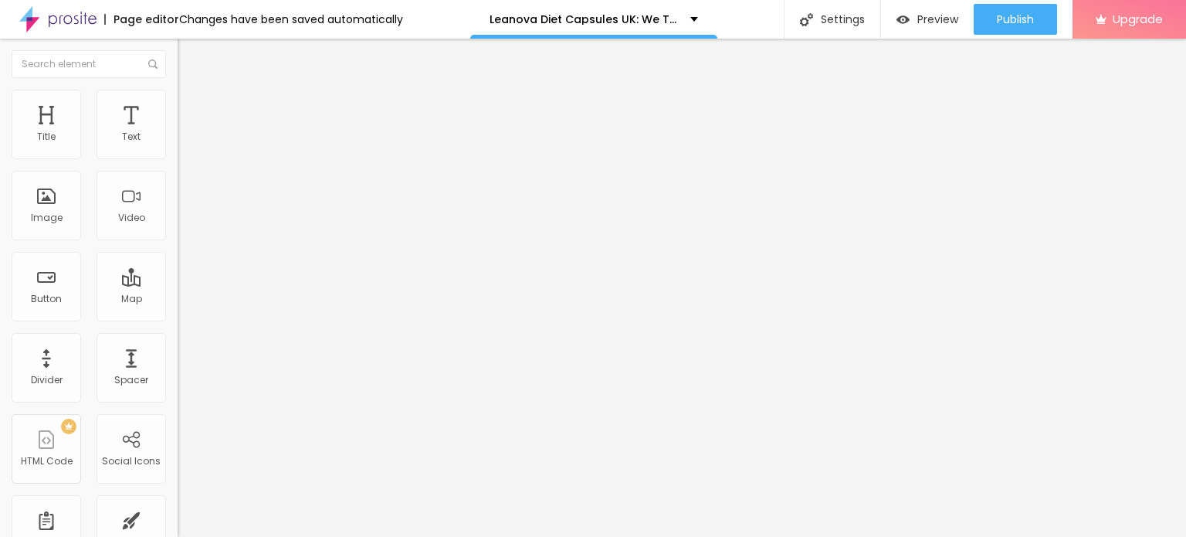
click at [178, 133] on span "Add image" at bounding box center [209, 126] width 63 height 13
click at [191, 104] on span "Style" at bounding box center [202, 99] width 22 height 13
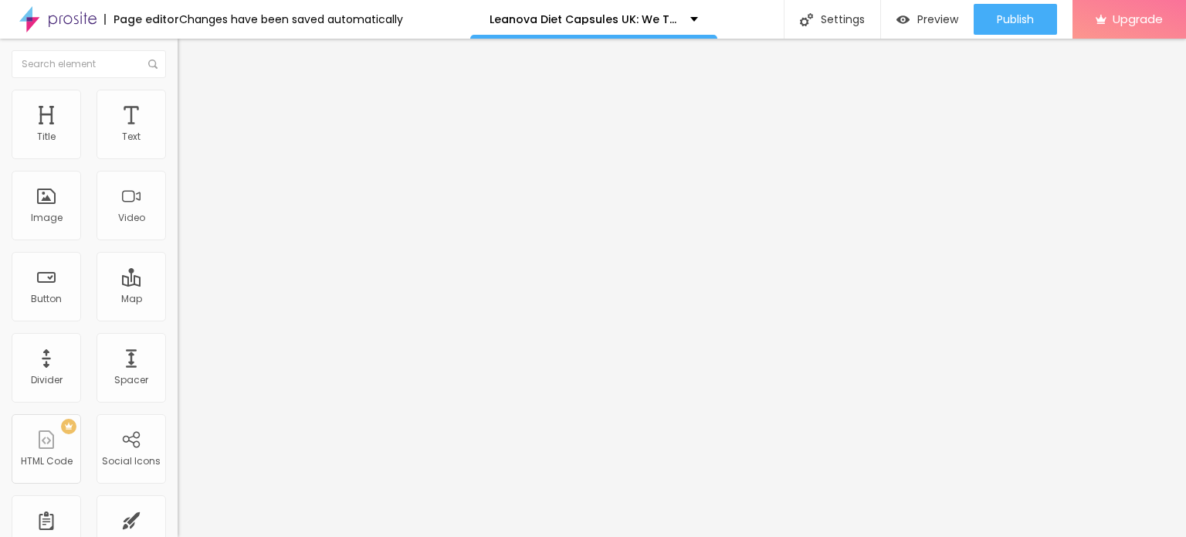
type input "95"
type input "90"
type input "85"
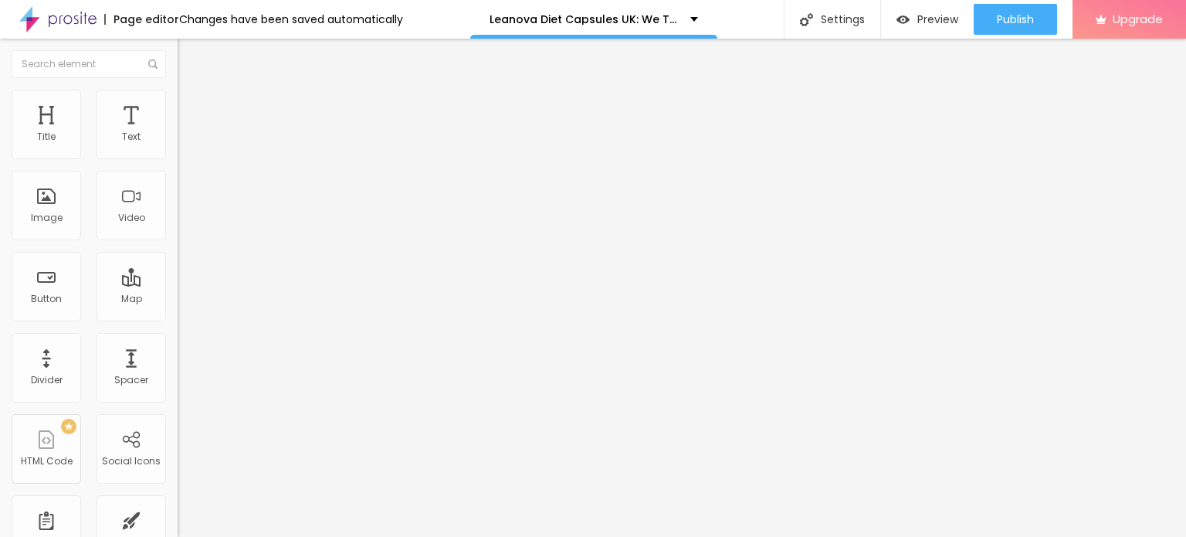
type input "85"
type input "80"
type input "75"
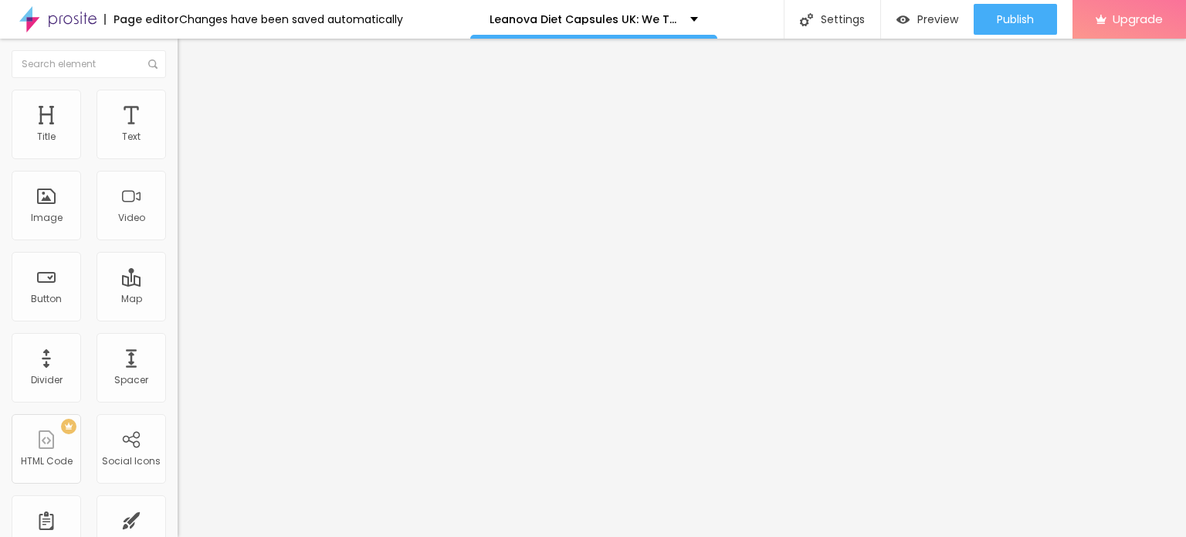
type input "70"
type input "65"
type input "60"
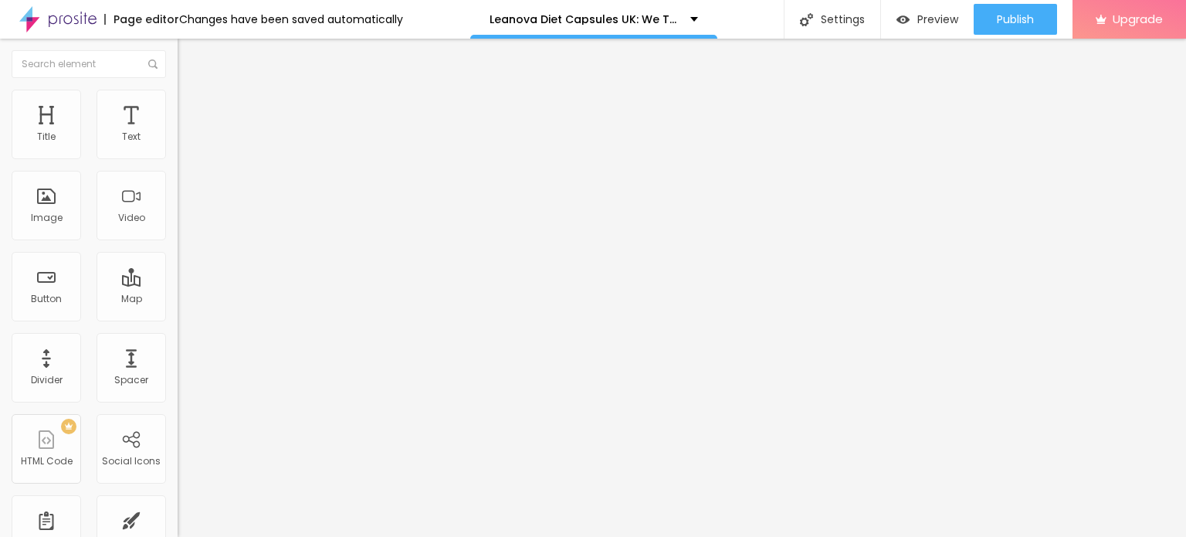
type input "60"
type input "55"
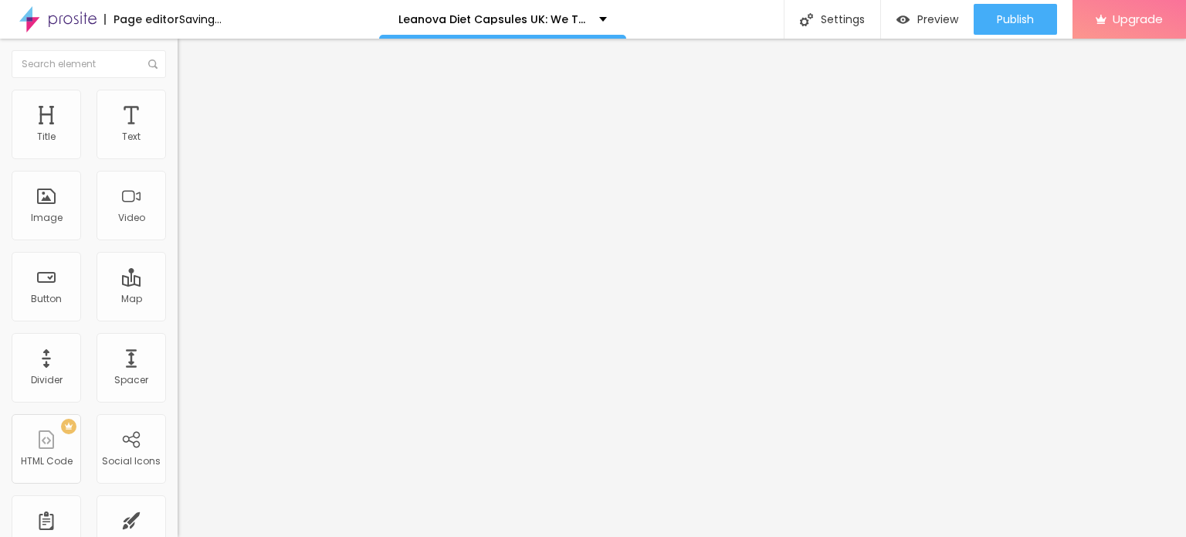
type input "50"
type input "45"
type input "40"
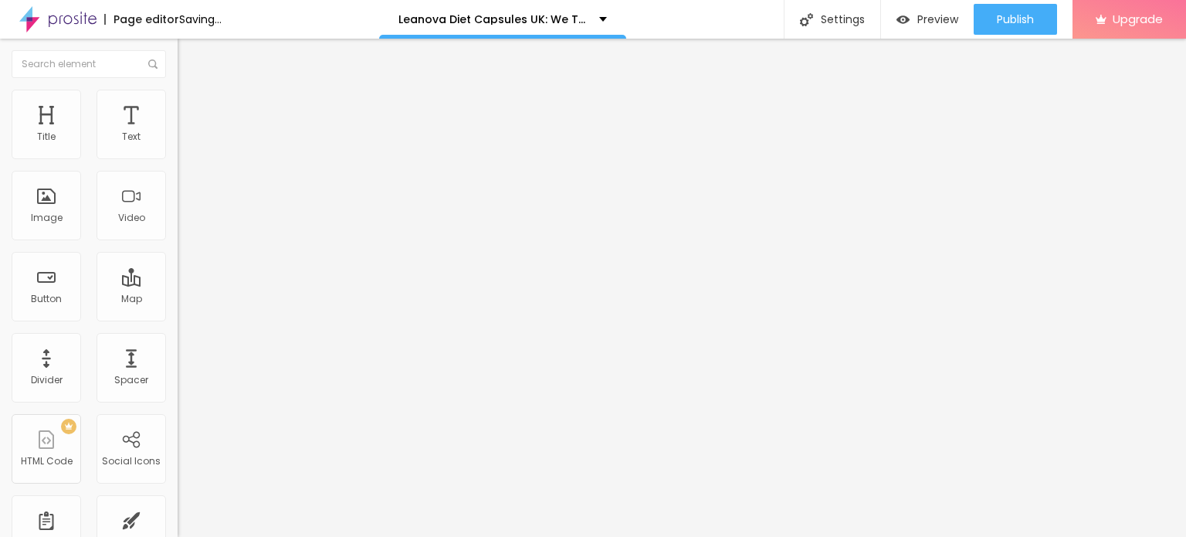
type input "40"
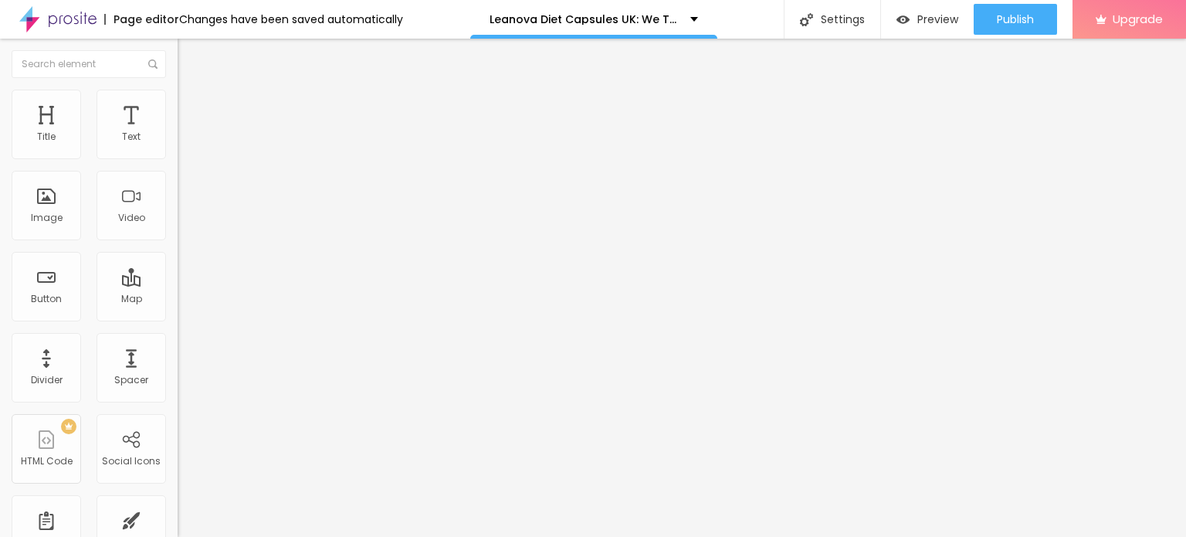
type input "35"
drag, startPoint x: 155, startPoint y: 164, endPoint x: 57, endPoint y: 161, distance: 98.1
type input "35"
click at [178, 158] on input "range" at bounding box center [228, 152] width 100 height 12
click at [184, 417] on icon "button" at bounding box center [188, 421] width 9 height 9
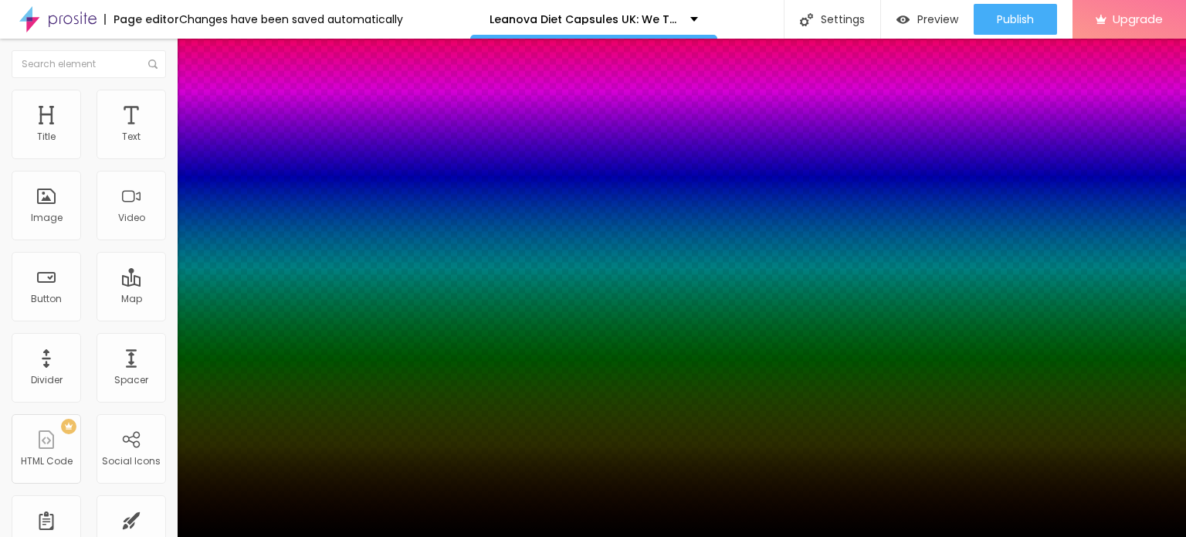
click at [79, 536] on div at bounding box center [593, 537] width 1186 height 0
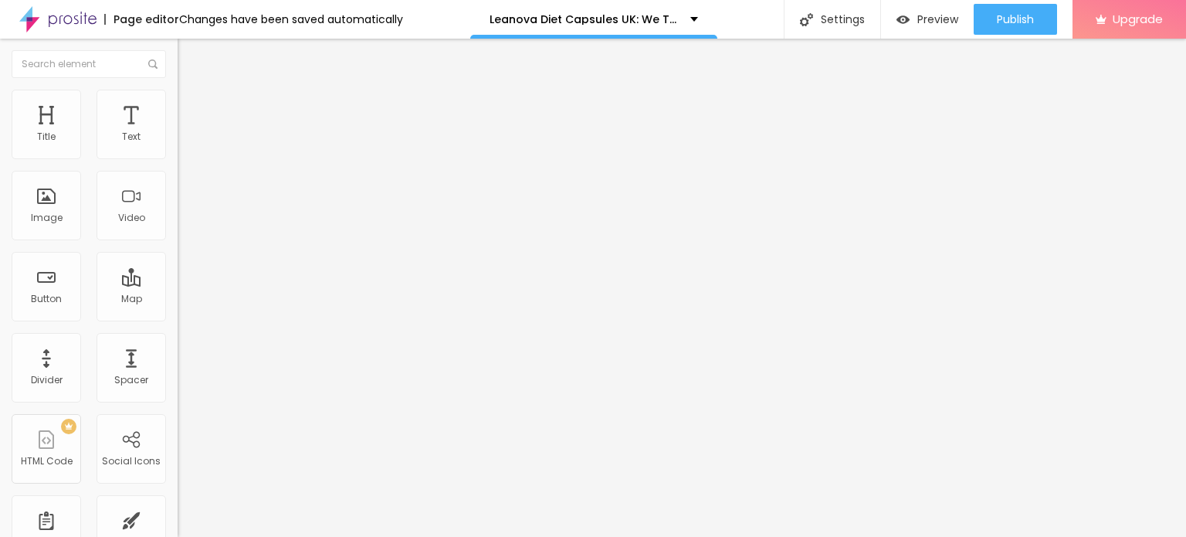
click at [178, 90] on li "Content" at bounding box center [267, 81] width 178 height 15
click at [178, 317] on input "https://" at bounding box center [270, 308] width 185 height 15
paste input "[DOMAIN_NAME][URL][DOMAIN_NAME]"
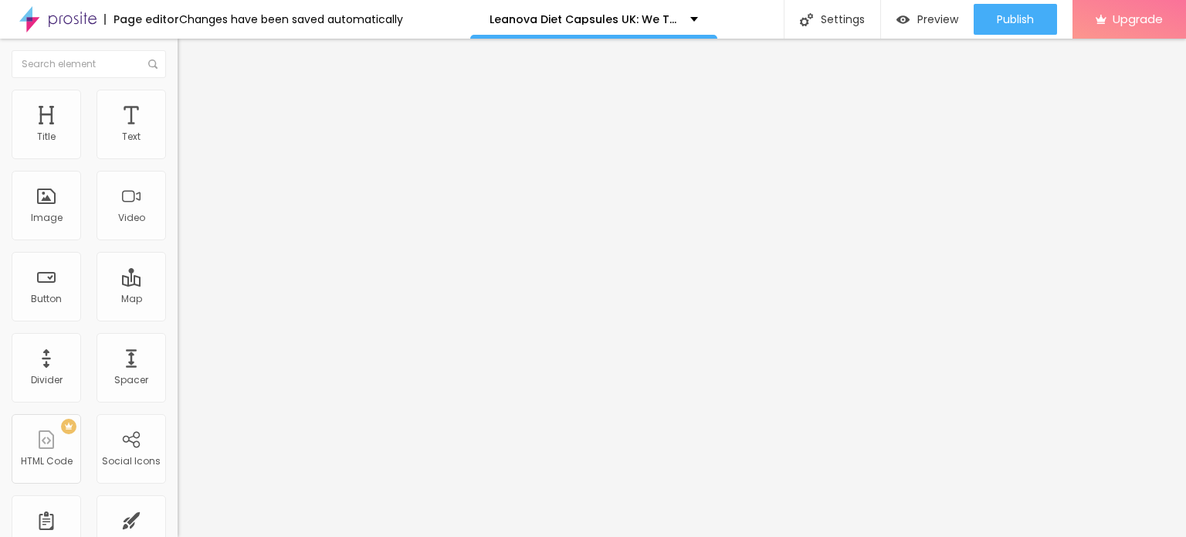
scroll to position [0, 100]
type input "[URL][DOMAIN_NAME][DOMAIN_NAME]"
click at [178, 145] on input "Click me" at bounding box center [270, 137] width 185 height 15
paste input "🤩𝐒𝐩𝐞𝐜𝐢𝐚𝐥 𝐏𝐫𝐢𝐜𝐞 𝗢𝐟𝐟𝐞𝐫 𝐂𝐡𝐞𝐜𝐤 𝐍𝐨𝐰 👉👉"
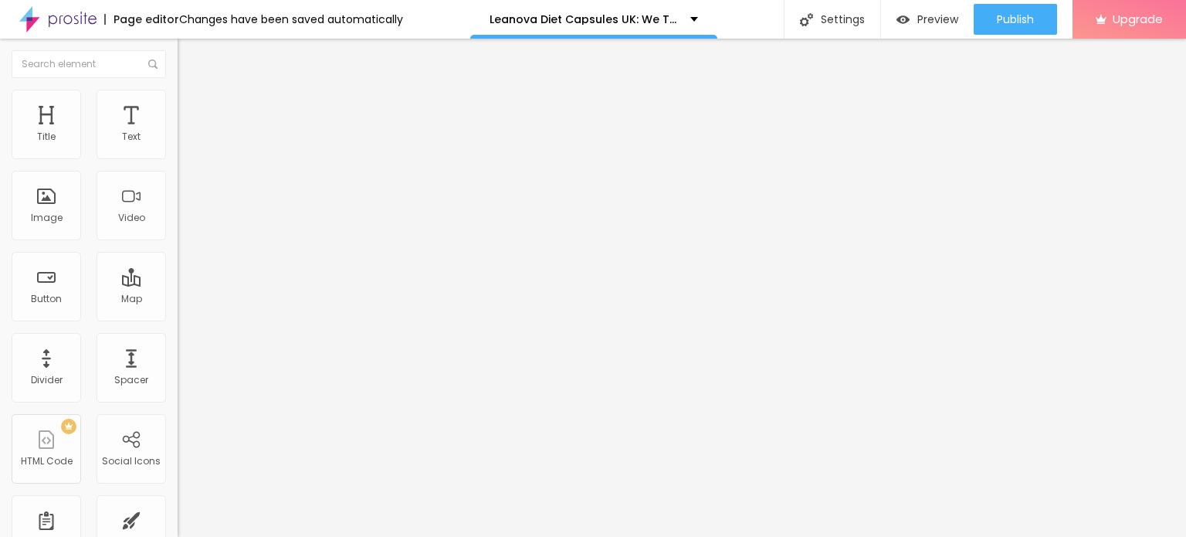
scroll to position [0, 36]
type input "🤩𝐒𝐩𝐞𝐜𝐢𝐚𝐥 𝐏𝐫𝐢𝐜𝐞 𝗢𝐟𝐟𝐞𝐫 𝐂𝐡𝐞𝐜𝐤 𝐍𝐨𝐰 👉👉"
click at [178, 318] on input "https://" at bounding box center [270, 310] width 185 height 15
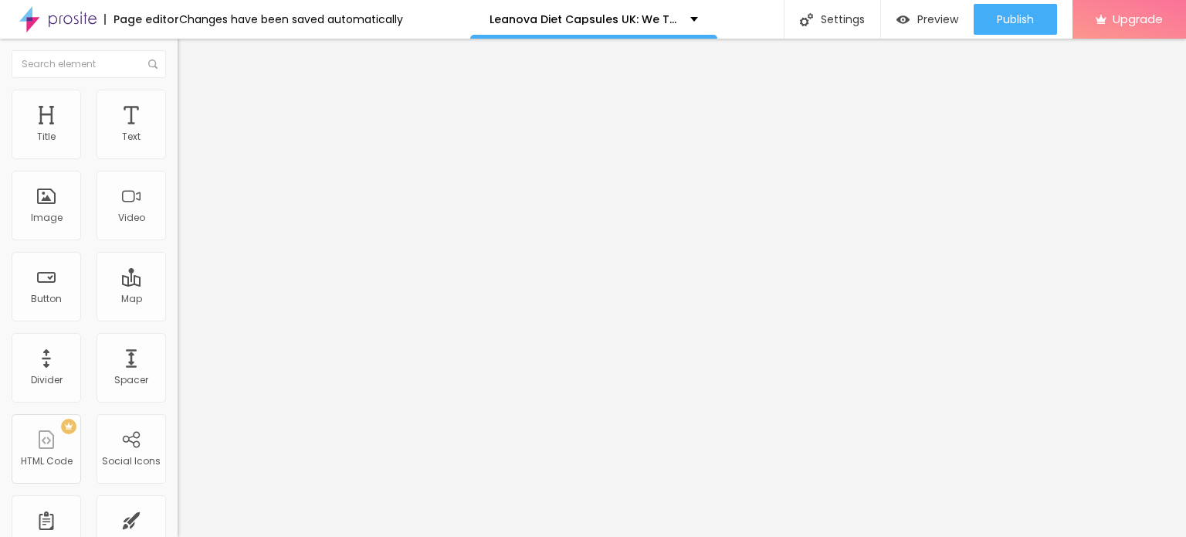
click at [178, 317] on input "https://" at bounding box center [270, 310] width 185 height 15
paste input "[DOMAIN_NAME][URL][DOMAIN_NAME]"
type input "[URL][DOMAIN_NAME][DOMAIN_NAME]"
click at [178, 337] on div at bounding box center [267, 337] width 178 height 0
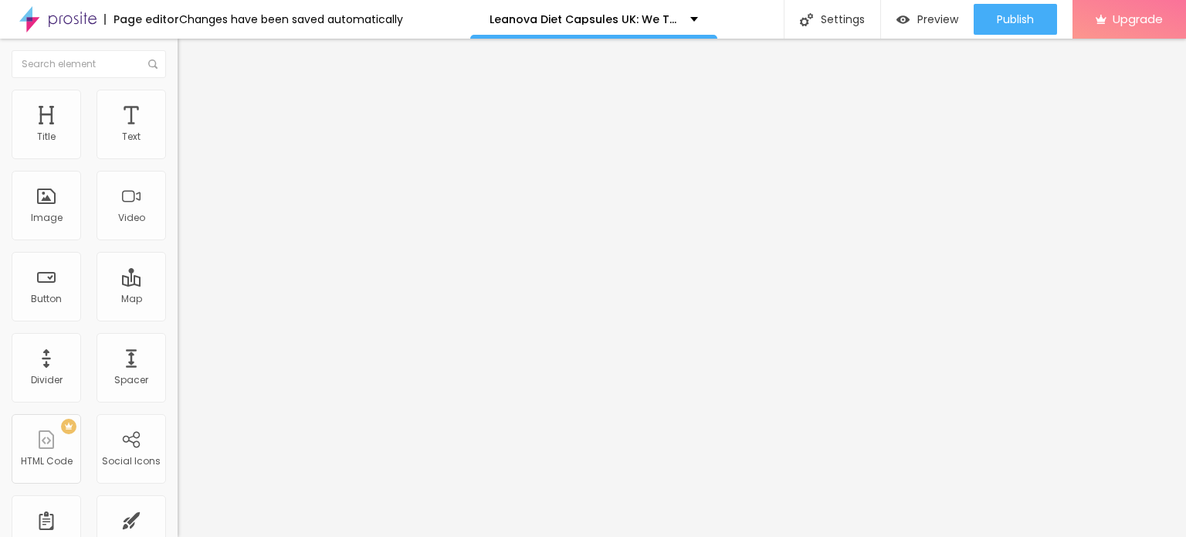
scroll to position [0, 0]
click at [189, 58] on img "button" at bounding box center [195, 56] width 12 height 12
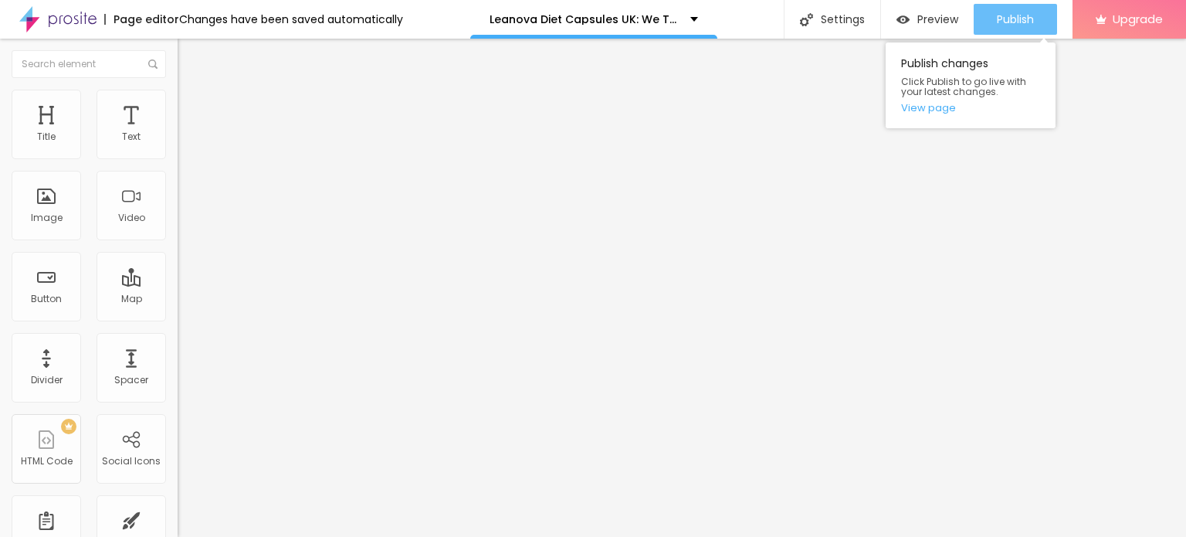
click at [1010, 17] on span "Publish" at bounding box center [1015, 19] width 37 height 12
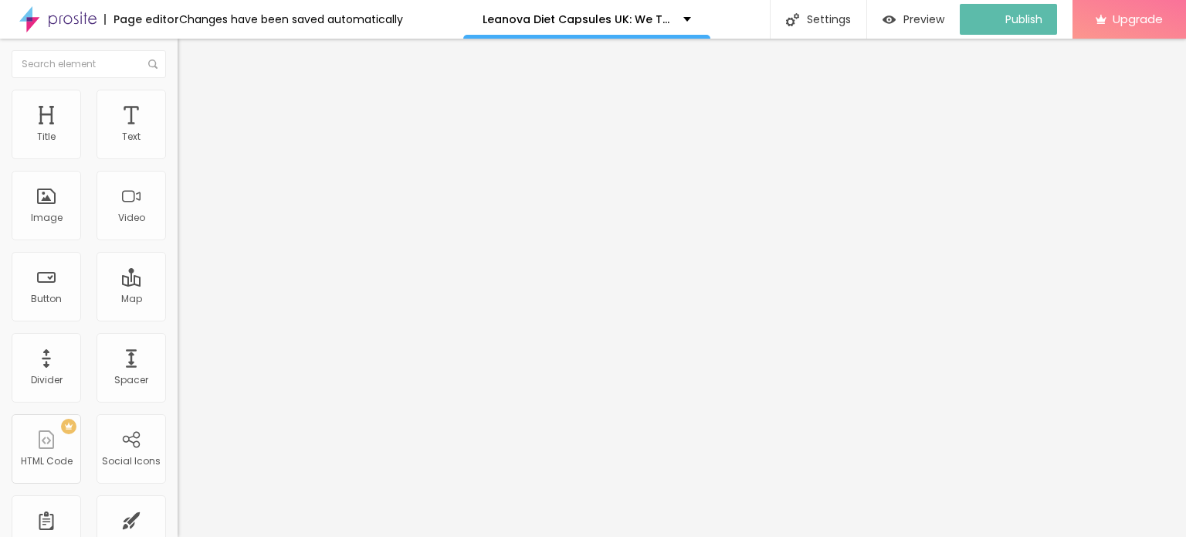
click at [26, 22] on img at bounding box center [57, 19] width 77 height 39
